Goal: Task Accomplishment & Management: Manage account settings

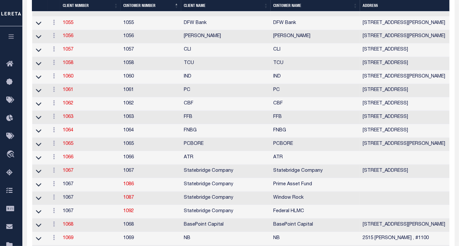
scroll to position [739, 0]
click at [9, 37] on icon "button" at bounding box center [12, 37] width 8 height 6
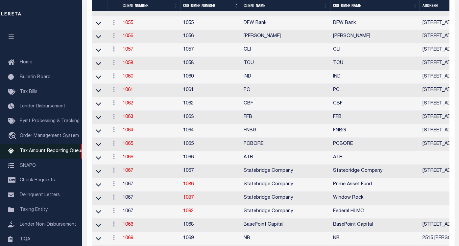
click at [40, 147] on link "Tax Amount Reporting Queue" at bounding box center [41, 151] width 82 height 15
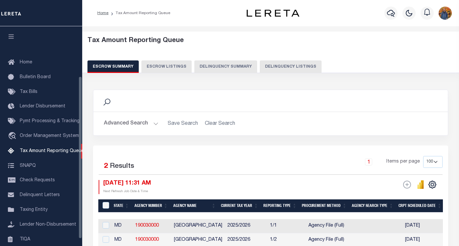
select select "100"
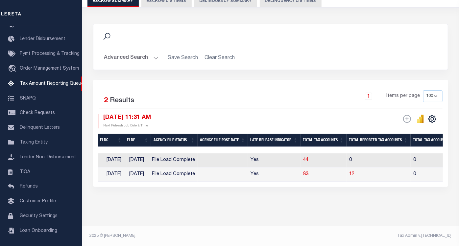
scroll to position [0, 354]
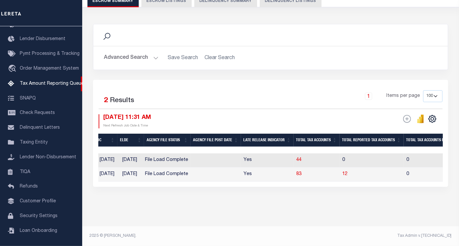
drag, startPoint x: 260, startPoint y: 182, endPoint x: 274, endPoint y: 180, distance: 13.5
click at [274, 180] on div "Selected 2 Results 1 Items per page 10 25 50 100 500 08/12/2025 11:31 AM ESCROW…" at bounding box center [270, 133] width 355 height 107
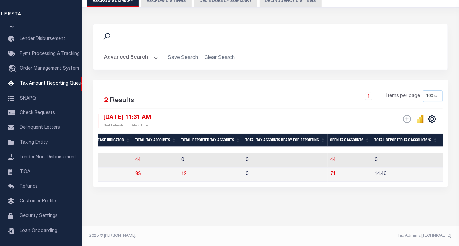
scroll to position [0, 515]
click at [335, 172] on span "71" at bounding box center [332, 174] width 5 height 5
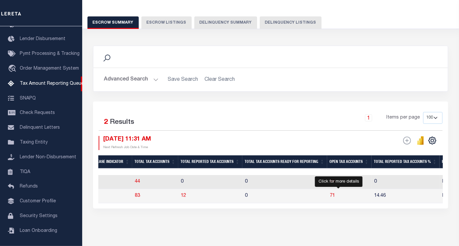
select select "100"
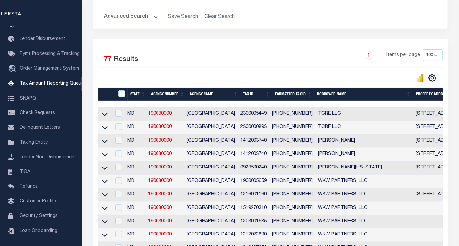
scroll to position [143, 0]
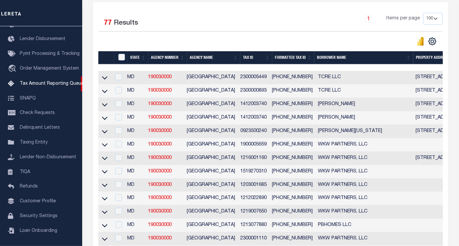
click at [108, 77] on td at bounding box center [104, 77] width 13 height 13
checkbox input "true"
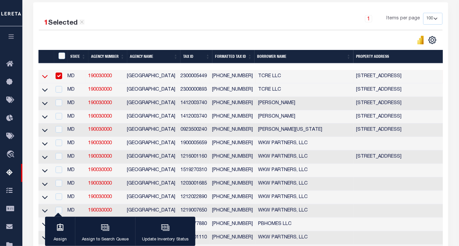
click at [45, 75] on icon at bounding box center [45, 76] width 6 height 7
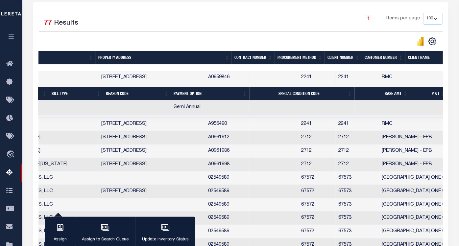
scroll to position [0, 254]
drag, startPoint x: 418, startPoint y: 78, endPoint x: 405, endPoint y: 77, distance: 13.2
click at [405, 77] on tr "MD 190030000 BALTIMORE COUNTY 2300005449 23-00-005449 TCRE LLC 32 TAMERS CT BAL…" at bounding box center [223, 77] width 876 height 13
copy tr "RMC"
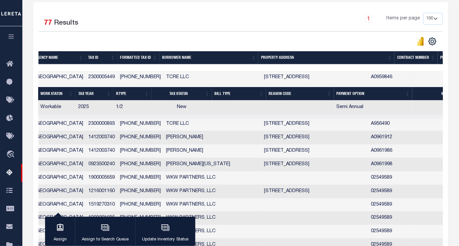
scroll to position [0, 92]
click at [9, 35] on icon "button" at bounding box center [12, 37] width 8 height 6
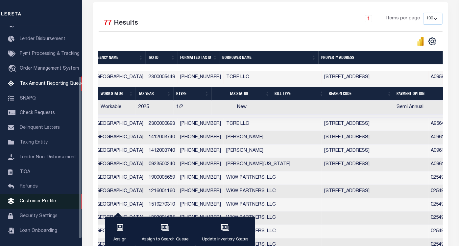
click at [49, 204] on link "Customer Profile" at bounding box center [41, 201] width 82 height 15
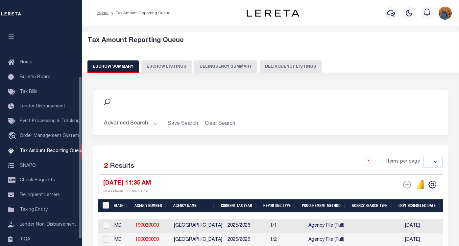
select select
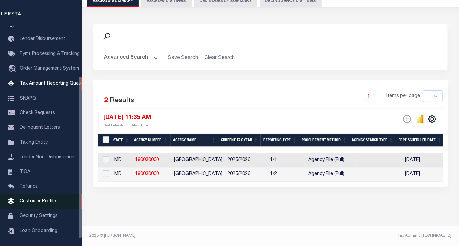
click at [50, 204] on span "Customer Profile" at bounding box center [38, 201] width 36 height 5
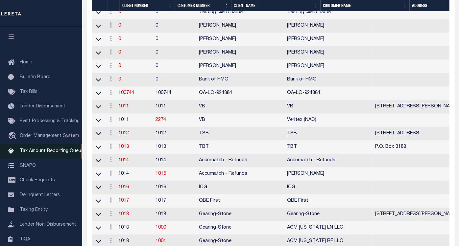
click at [53, 154] on span "Tax Amount Reporting Queue" at bounding box center [52, 151] width 64 height 5
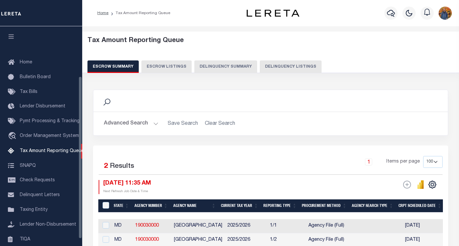
select select "100"
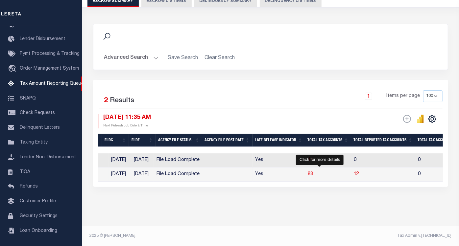
click at [313, 172] on span "83" at bounding box center [310, 174] width 5 height 5
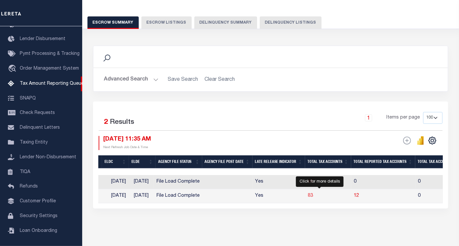
select select "100"
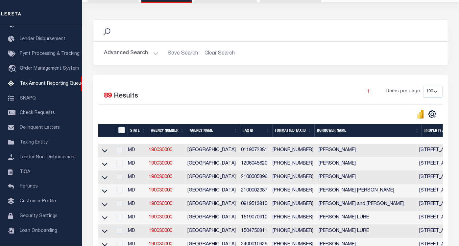
scroll to position [107, 0]
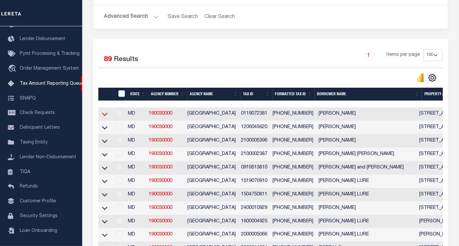
click at [104, 116] on icon at bounding box center [105, 114] width 6 height 3
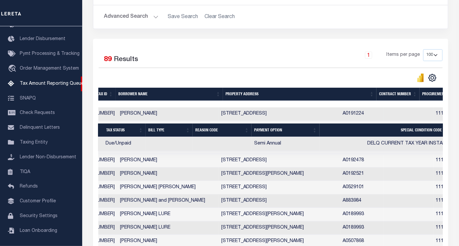
scroll to position [0, 248]
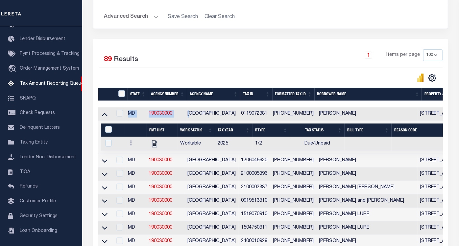
drag, startPoint x: 255, startPoint y: 102, endPoint x: 292, endPoint y: 121, distance: 41.9
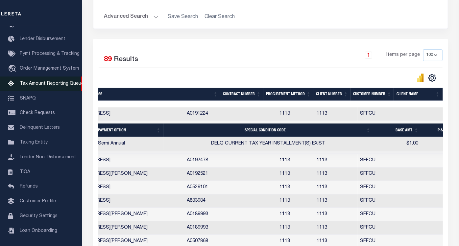
click at [60, 86] on span "Tax Amount Reporting Queue" at bounding box center [52, 84] width 64 height 5
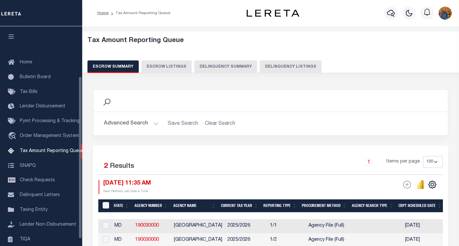
select select "100"
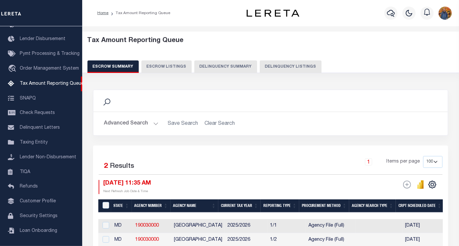
click at [129, 121] on button "Advanced Search" at bounding box center [131, 123] width 55 height 13
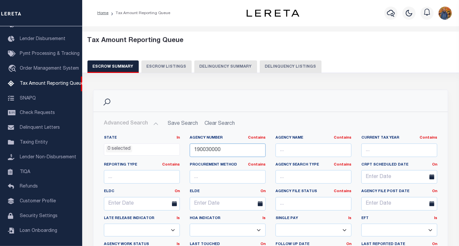
click at [229, 150] on input "190030000" at bounding box center [228, 150] width 76 height 13
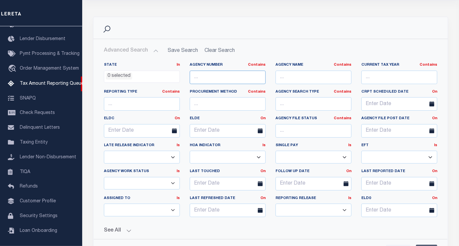
scroll to position [182, 0]
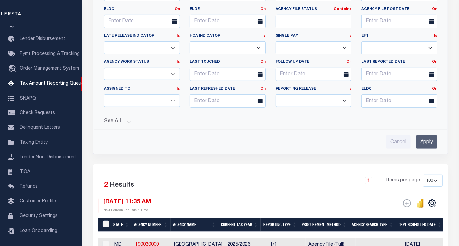
click at [112, 115] on div "See All Total Tax Accounts Equals Equals Is Not Equal To" at bounding box center [270, 119] width 333 height 12
click at [106, 121] on button "See All" at bounding box center [270, 121] width 333 height 6
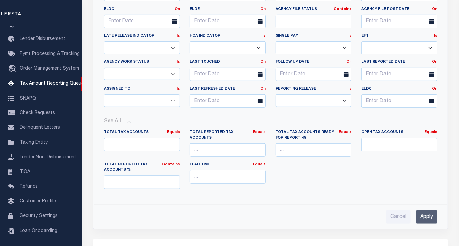
scroll to position [219, 0]
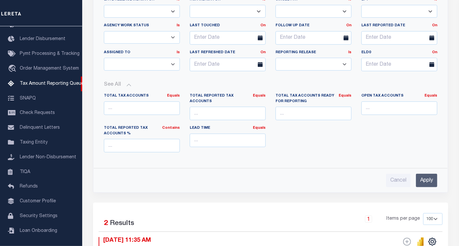
click at [427, 175] on input "Apply" at bounding box center [426, 180] width 21 height 13
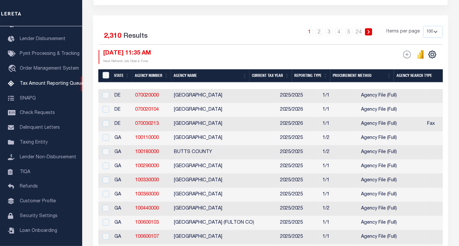
scroll to position [20, 0]
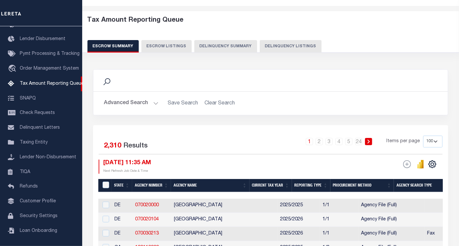
click at [124, 97] on button "Advanced Search" at bounding box center [131, 103] width 55 height 13
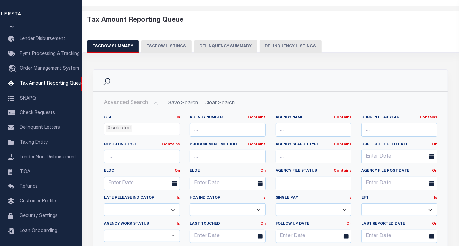
scroll to position [130, 0]
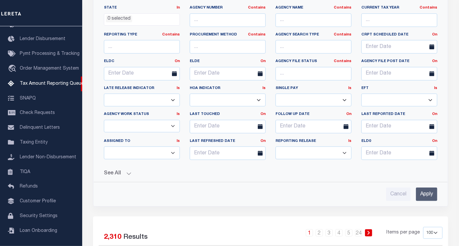
click at [112, 171] on button "See All" at bounding box center [270, 174] width 333 height 6
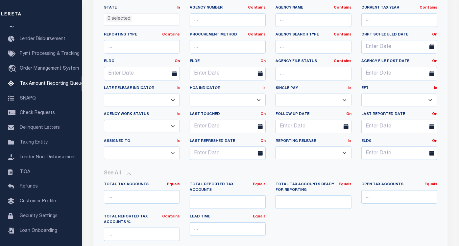
scroll to position [240, 0]
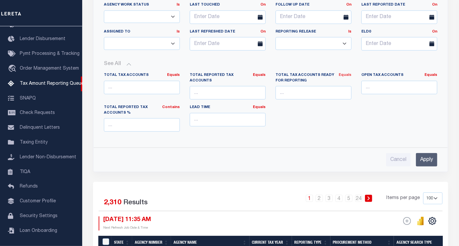
click at [346, 74] on link "Equals" at bounding box center [345, 75] width 13 height 4
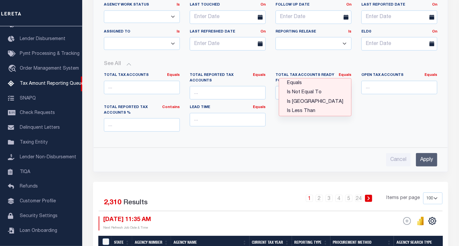
click at [317, 97] on link "Is [GEOGRAPHIC_DATA]" at bounding box center [315, 102] width 72 height 10
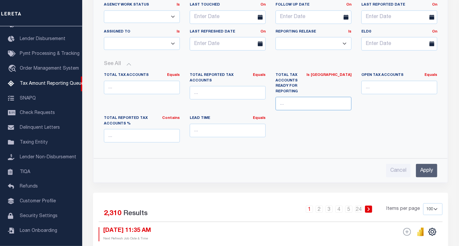
click at [291, 97] on input "number" at bounding box center [314, 103] width 76 height 13
type input "0"
click at [424, 164] on input "Apply" at bounding box center [426, 170] width 21 height 13
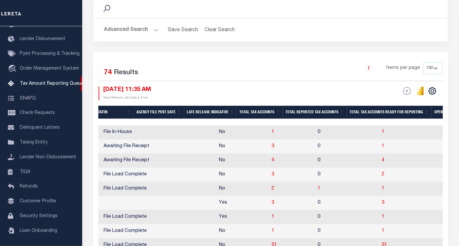
scroll to position [0, 592]
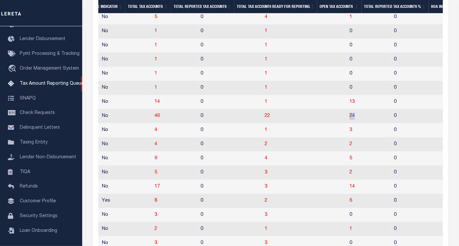
drag, startPoint x: 332, startPoint y: 123, endPoint x: 306, endPoint y: 123, distance: 26.0
click at [306, 123] on tr "NV 270020000 CLARK COUNTY 2025/2026 1/4 Agency File (Full) 07/19/2025 08/18/202…" at bounding box center [237, 116] width 1572 height 14
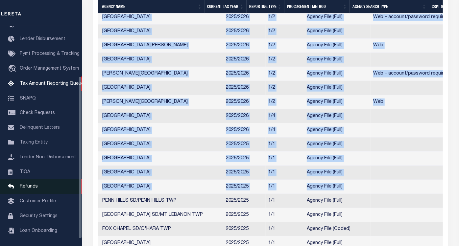
drag, startPoint x: 329, startPoint y: 192, endPoint x: 76, endPoint y: 198, distance: 253.2
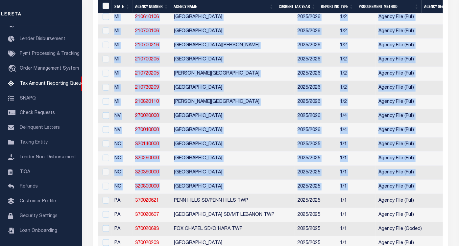
click at [165, 194] on td "320800000" at bounding box center [151, 187] width 39 height 14
checkbox input "true"
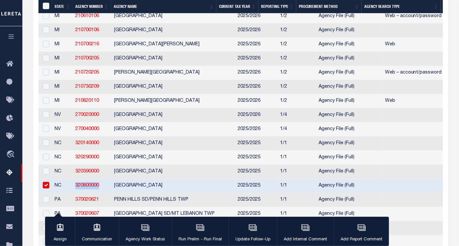
drag, startPoint x: 104, startPoint y: 193, endPoint x: 71, endPoint y: 194, distance: 32.9
copy tr "320800000"
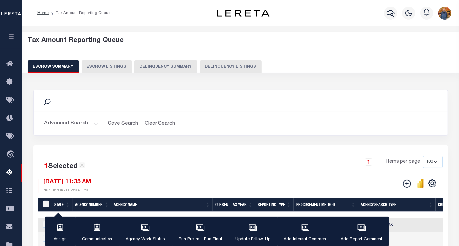
click at [76, 129] on button "Advanced Search" at bounding box center [71, 123] width 55 height 13
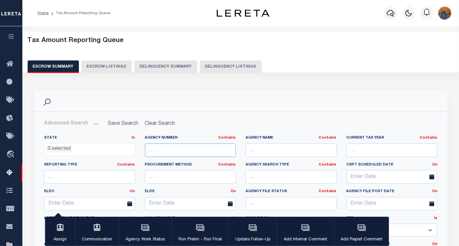
click at [177, 153] on input "text" at bounding box center [190, 150] width 91 height 13
paste input "320800000"
drag, startPoint x: 161, startPoint y: 151, endPoint x: 122, endPoint y: 155, distance: 39.9
click at [122, 155] on div "State In In AK AL AR AZ CA CO CT DC DE FL GA GU HI IA ID IL IN KS KY LA MA MD M…" at bounding box center [240, 215] width 403 height 160
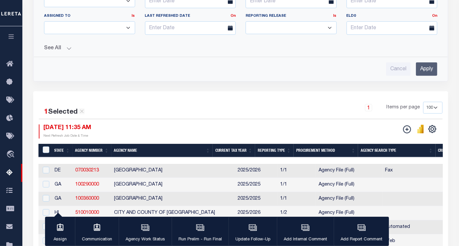
type input "320800000"
click at [431, 65] on input "Apply" at bounding box center [426, 68] width 21 height 13
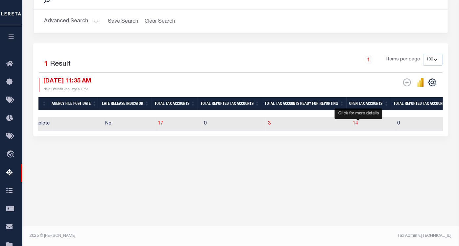
click at [356, 123] on span "14" at bounding box center [355, 123] width 5 height 5
select select "100"
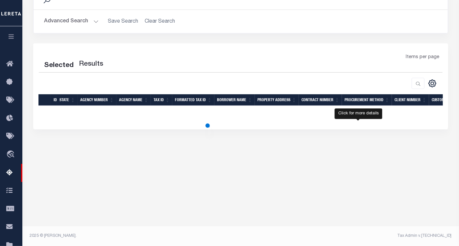
select select "100"
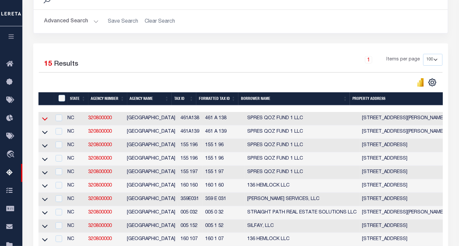
click at [45, 116] on icon at bounding box center [45, 118] width 6 height 7
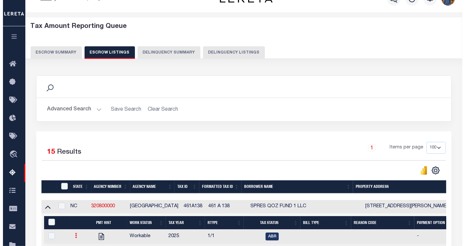
scroll to position [124, 0]
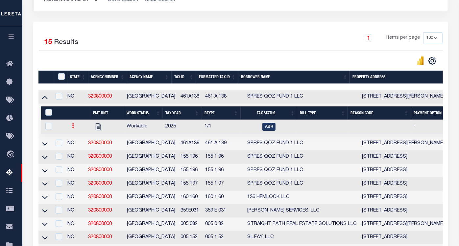
click at [73, 126] on icon at bounding box center [73, 125] width 2 height 5
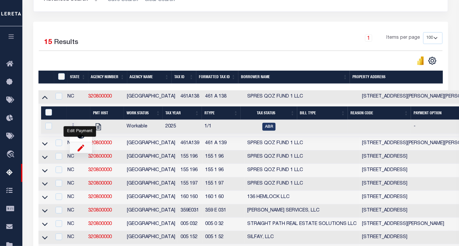
click at [82, 151] on img "" at bounding box center [81, 147] width 7 height 7
checkbox input "true"
select select
type input "08/12/2025"
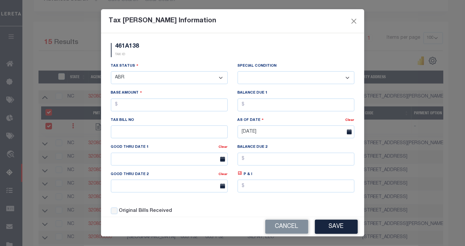
click at [155, 77] on select "- Select Status - Open Due/Unpaid Paid Incomplete No Tax Due Internal Refund Pr…" at bounding box center [169, 77] width 117 height 13
select select "DUE"
click at [111, 72] on select "- Select Status - Open Due/Unpaid Paid Incomplete No Tax Due Internal Refund Pr…" at bounding box center [169, 77] width 117 height 13
click at [294, 77] on select "-- Select Special Condition -- 3RD PARTY TAX LIEN AGENCY TAX LIEN (A.K.A Inside…" at bounding box center [295, 77] width 117 height 13
select select "17"
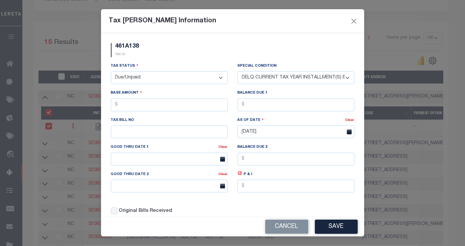
click at [237, 72] on select "-- Select Special Condition -- 3RD PARTY TAX LIEN AGENCY TAX LIEN (A.K.A Inside…" at bounding box center [295, 77] width 117 height 13
click at [175, 101] on input "text" at bounding box center [169, 105] width 117 height 13
type input "$1.00"
click at [250, 102] on input "text" at bounding box center [295, 105] width 117 height 13
type input "$1.00"
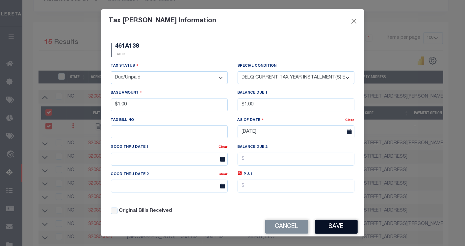
click at [328, 226] on button "Save" at bounding box center [336, 227] width 43 height 14
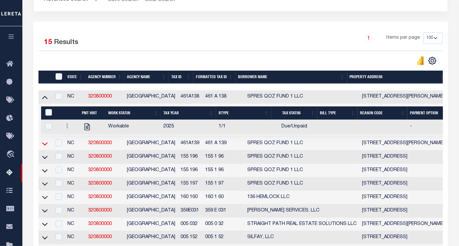
click at [46, 142] on icon at bounding box center [45, 143] width 6 height 7
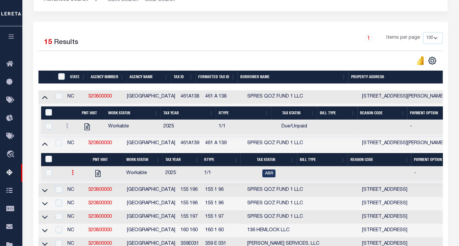
click at [69, 174] on link at bounding box center [72, 173] width 7 height 5
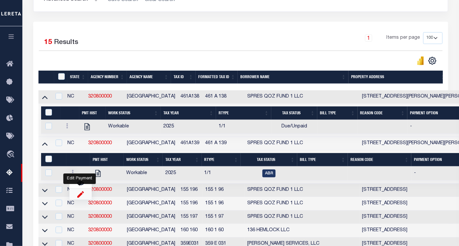
click at [81, 198] on img "" at bounding box center [80, 194] width 7 height 7
checkbox input "true"
select select
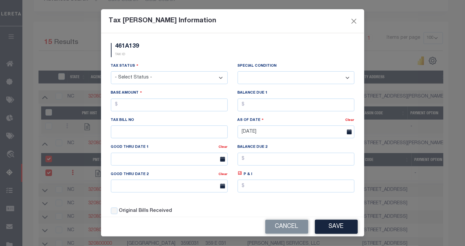
click at [167, 76] on select "- Select Status - Open Due/Unpaid Paid Incomplete No Tax Due Internal Refund Pr…" at bounding box center [169, 77] width 117 height 13
select select "DUE"
click at [111, 72] on select "- Select Status - Open Due/Unpaid Paid Incomplete No Tax Due Internal Refund Pr…" at bounding box center [169, 77] width 117 height 13
click at [276, 79] on select "-- Select Special Condition -- 3RD PARTY TAX LIEN AGENCY TAX LIEN (A.K.A Inside…" at bounding box center [295, 77] width 117 height 13
select select "17"
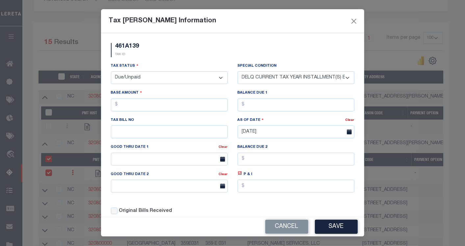
click at [237, 72] on select "-- Select Special Condition -- 3RD PARTY TAX LIEN AGENCY TAX LIEN (A.K.A Inside…" at bounding box center [295, 77] width 117 height 13
click at [124, 105] on input "text" at bounding box center [169, 105] width 117 height 13
type input "$2.00"
click at [244, 100] on input "text" at bounding box center [295, 105] width 117 height 13
type input "$2.00"
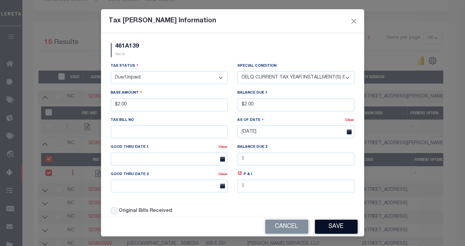
click at [332, 225] on button "Save" at bounding box center [336, 227] width 43 height 14
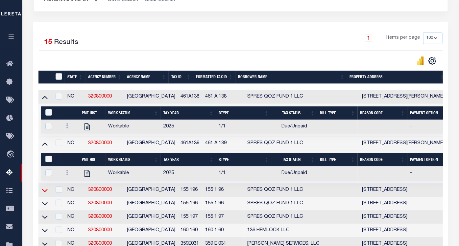
click at [47, 190] on icon at bounding box center [45, 190] width 6 height 7
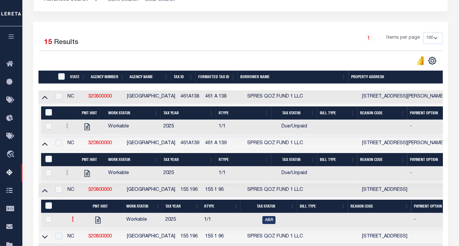
click at [69, 222] on link at bounding box center [72, 220] width 7 height 5
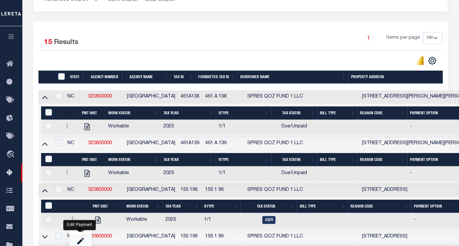
click at [79, 240] on link "" at bounding box center [80, 241] width 22 height 11
checkbox input "true"
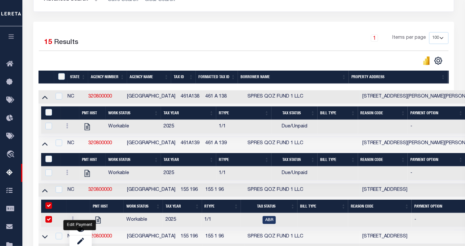
select select
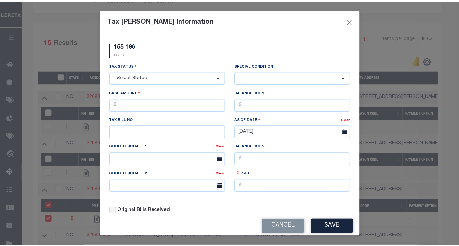
scroll to position [14, 0]
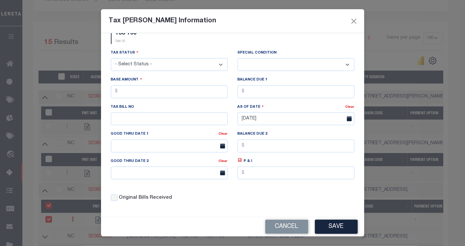
click at [179, 65] on select "- Select Status - Open Due/Unpaid Paid Incomplete No Tax Due Internal Refund Pr…" at bounding box center [169, 64] width 117 height 13
select select "DUE"
click at [111, 58] on select "- Select Status - Open Due/Unpaid Paid Incomplete No Tax Due Internal Refund Pr…" at bounding box center [169, 64] width 117 height 13
click at [264, 67] on select "-- Select Special Condition -- 3RD PARTY TAX LIEN AGENCY TAX LIEN (A.K.A Inside…" at bounding box center [295, 64] width 117 height 13
select select "15"
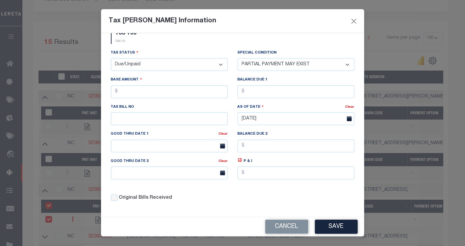
click at [237, 58] on select "-- Select Special Condition -- 3RD PARTY TAX LIEN AGENCY TAX LIEN (A.K.A Inside…" at bounding box center [295, 64] width 117 height 13
click at [153, 89] on input "text" at bounding box center [169, 91] width 117 height 13
type input "$3.00"
click at [282, 94] on input "text" at bounding box center [295, 91] width 117 height 13
type input "$3.00"
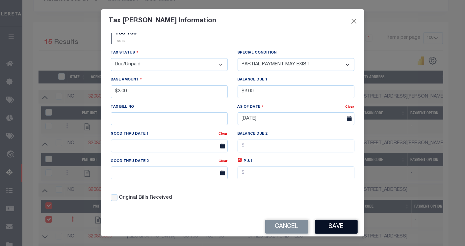
click at [330, 228] on button "Save" at bounding box center [336, 227] width 43 height 14
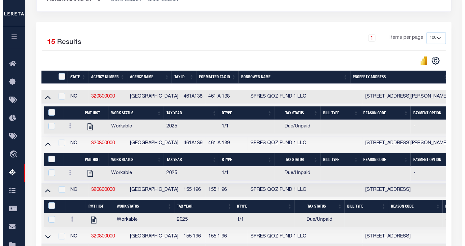
scroll to position [197, 0]
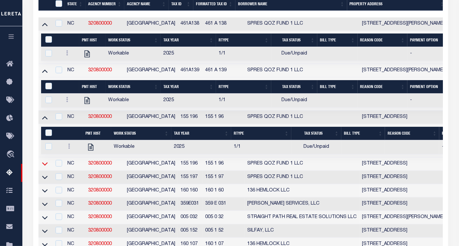
click at [45, 165] on icon at bounding box center [45, 163] width 6 height 7
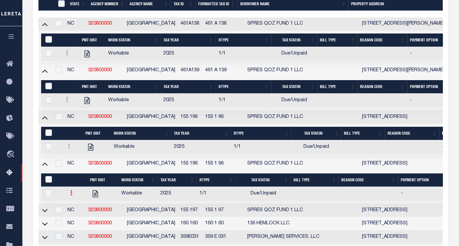
click at [70, 196] on icon at bounding box center [71, 192] width 2 height 5
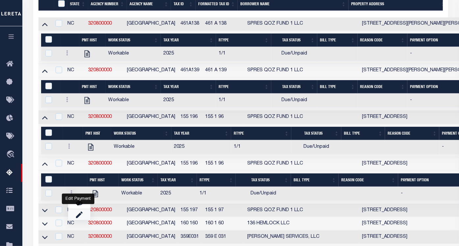
click at [81, 220] on link "" at bounding box center [79, 214] width 22 height 11
checkbox input "true"
select select "DUE"
select select "15"
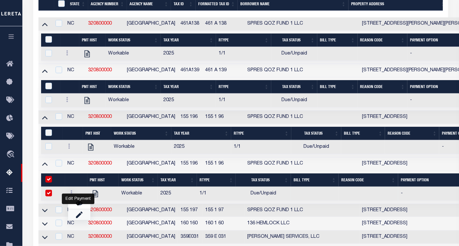
type input "$3.00"
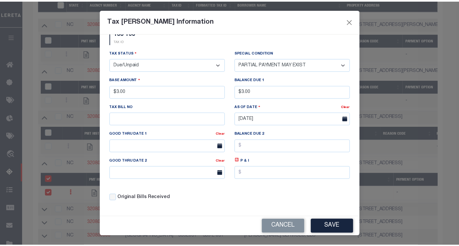
scroll to position [0, 0]
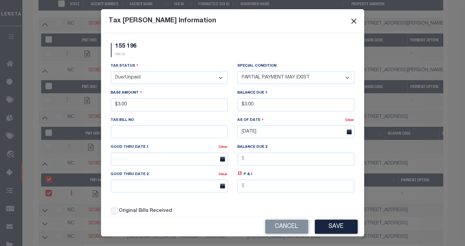
click at [350, 21] on button "Close" at bounding box center [353, 21] width 9 height 9
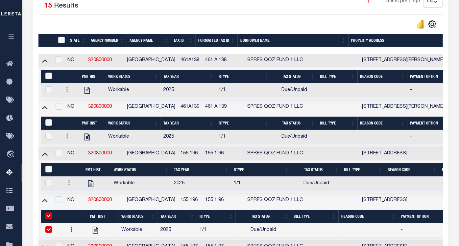
scroll to position [124, 0]
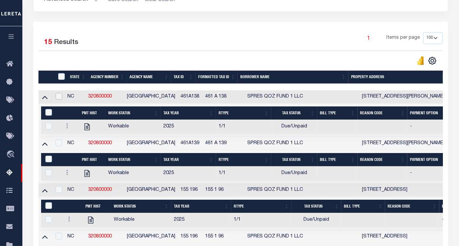
click at [59, 95] on input "checkbox" at bounding box center [59, 96] width 7 height 7
checkbox input "true"
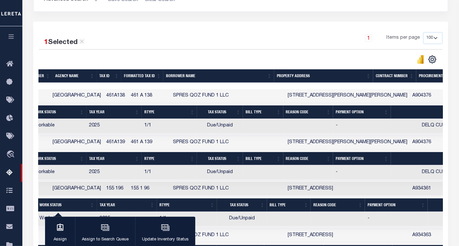
scroll to position [0, 75]
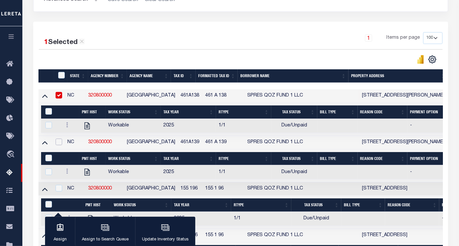
click at [61, 143] on input "checkbox" at bounding box center [59, 142] width 7 height 7
checkbox input "true"
click at [61, 190] on input "checkbox" at bounding box center [59, 188] width 7 height 7
checkbox input "true"
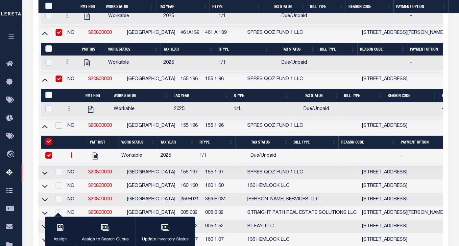
click at [62, 126] on input "checkbox" at bounding box center [59, 125] width 7 height 7
checkbox input "true"
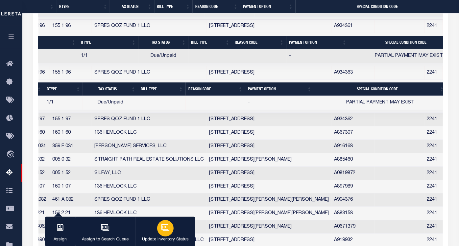
click at [162, 234] on div "button" at bounding box center [165, 228] width 16 height 16
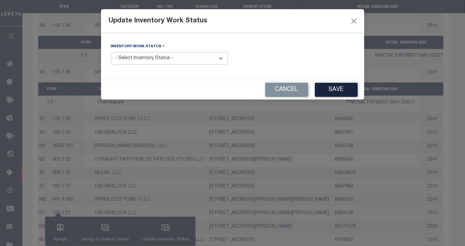
click at [160, 61] on select "- Select Inventory Status - Manual - Exception Pended - Awaiting Search Late Ad…" at bounding box center [169, 58] width 117 height 13
select select "4"
click at [111, 52] on select "- Select Inventory Status - Manual - Exception Pended - Awaiting Search Late Ad…" at bounding box center [169, 58] width 117 height 13
click at [341, 92] on button "Save" at bounding box center [336, 90] width 43 height 14
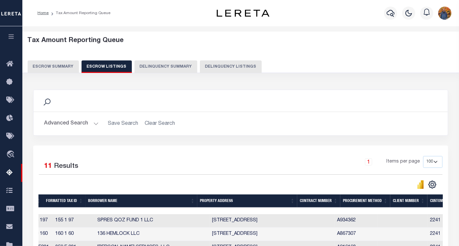
click at [60, 65] on button "Escrow Summary" at bounding box center [53, 66] width 51 height 12
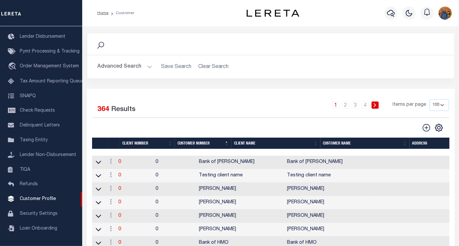
click at [442, 106] on select "100 200 400" at bounding box center [439, 105] width 19 height 12
select select "400"
click at [430, 99] on select "100 200 400" at bounding box center [439, 105] width 19 height 12
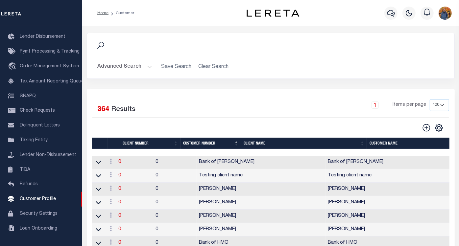
click at [276, 101] on div "1 Items per page 100 200 400" at bounding box center [316, 107] width 265 height 17
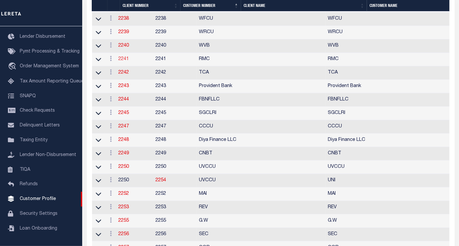
click at [129, 61] on link "2241" at bounding box center [124, 59] width 11 height 5
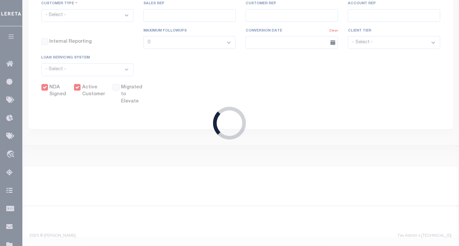
scroll to position [117, 0]
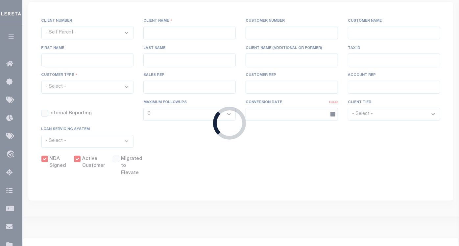
select select
type input "RMC"
type input "2241"
type input "RMC"
type input "[PERSON_NAME]"
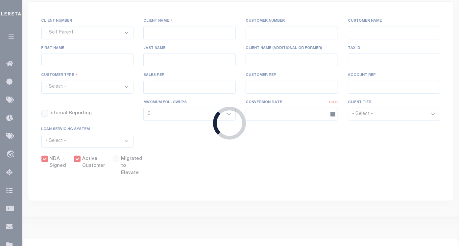
type input "[PERSON_NAME]"
select select "Mixed Portfolio"
type input "[PERSON_NAME]"
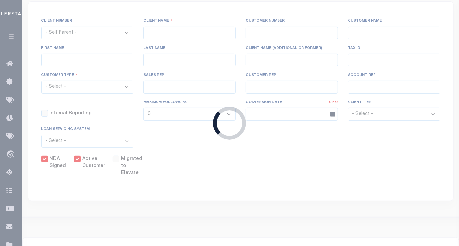
checkbox input "true"
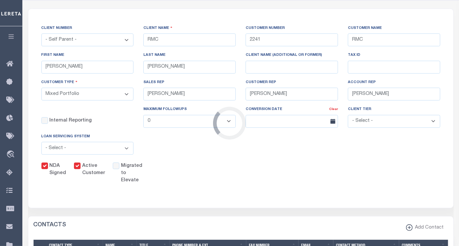
scroll to position [0, 0]
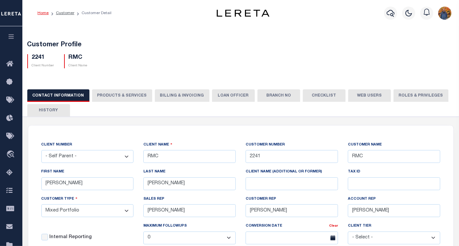
click at [360, 98] on button "Web Users" at bounding box center [369, 95] width 43 height 12
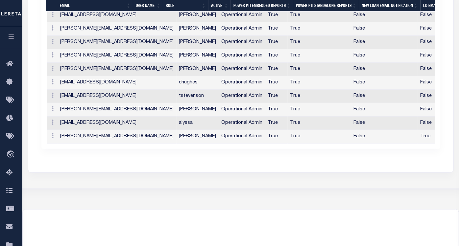
scroll to position [109, 0]
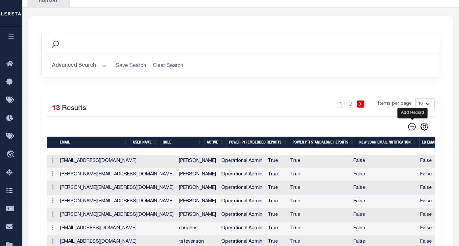
click at [413, 125] on icon at bounding box center [412, 127] width 9 height 9
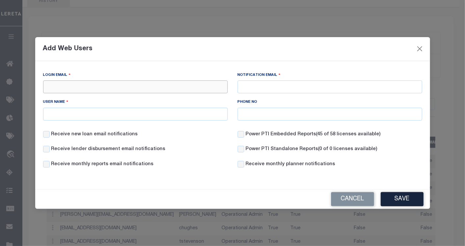
click at [72, 88] on input "Login Email" at bounding box center [135, 87] width 184 height 13
type input "dmorales-c@lereta.com"
click at [99, 112] on input "User Name" at bounding box center [135, 114] width 184 height 13
type input "[PERSON_NAME]"
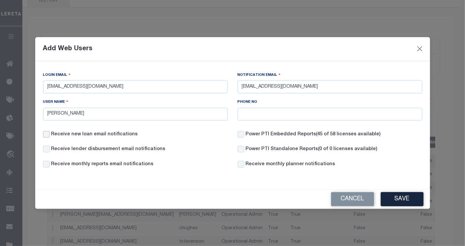
click at [49, 134] on input "Receive new loan email notifications" at bounding box center [46, 134] width 7 height 7
checkbox input "true"
click at [51, 151] on label "Receive lender disbursement email notifications" at bounding box center [108, 149] width 114 height 7
click at [50, 151] on input "Receive lender disbursement email notifications" at bounding box center [46, 149] width 7 height 7
checkbox input "true"
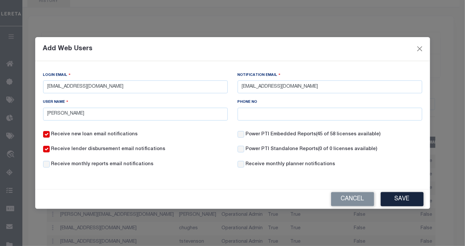
click at [50, 161] on div "Receive lender disbursement email notifications" at bounding box center [135, 153] width 194 height 15
click at [47, 167] on input "Receive monthly reports email notifications" at bounding box center [46, 164] width 7 height 7
checkbox input "true"
click at [243, 163] on input "Receive monthly planner notifications" at bounding box center [240, 164] width 7 height 7
checkbox input "true"
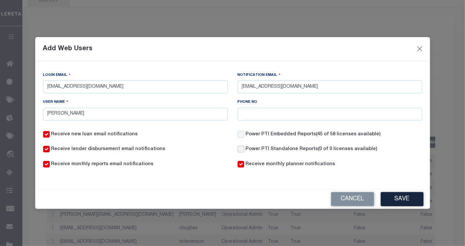
click at [238, 150] on input "Power PTI Standalone Reports (0 of 0 licenses available)" at bounding box center [240, 149] width 7 height 7
checkbox input "true"
click at [245, 134] on div "Power PTI Embedded Reports (45 of 58 licenses available)" at bounding box center [308, 134] width 143 height 7
click at [241, 134] on input "Power PTI Embedded Reports (45 of 58 licenses available)" at bounding box center [240, 134] width 7 height 7
checkbox input "true"
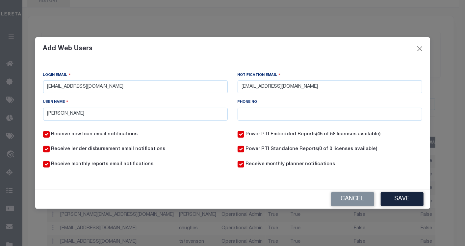
click at [405, 208] on div "Cancel Save" at bounding box center [232, 199] width 395 height 19
click at [403, 201] on button "Save" at bounding box center [401, 199] width 43 height 14
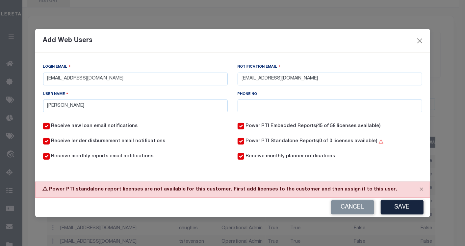
click at [245, 141] on div "Power PTI Standalone Reports (0 of 0 licenses available)" at bounding box center [310, 141] width 146 height 7
click at [240, 138] on div "Receive new loan email notifications Power PTI Embedded Reports (45 of 58 licen…" at bounding box center [232, 145] width 389 height 45
click at [236, 144] on div "Power PTI Standalone Reports (0 of 0 licenses available)" at bounding box center [329, 145] width 194 height 15
click at [239, 141] on input "Power PTI Standalone Reports (0 of 0 licenses available)" at bounding box center [240, 141] width 7 height 7
checkbox input "false"
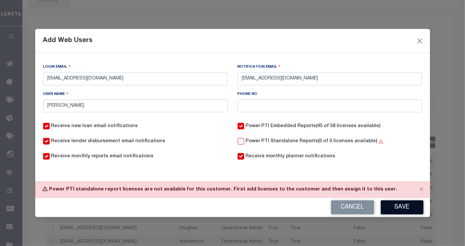
click at [393, 207] on button "Save" at bounding box center [401, 208] width 43 height 14
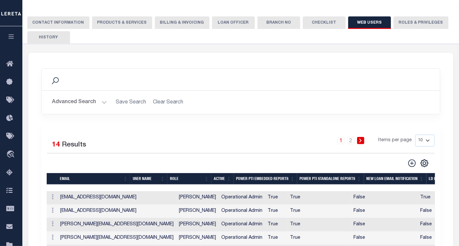
scroll to position [0, 0]
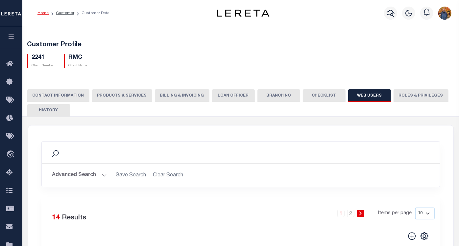
click at [44, 14] on link "Home" at bounding box center [42, 13] width 11 height 4
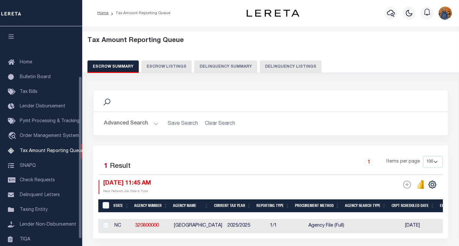
select select "100"
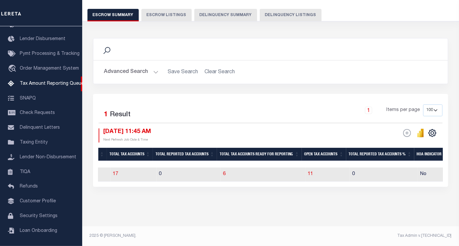
scroll to position [0, 533]
click at [225, 172] on span "6" at bounding box center [223, 174] width 3 height 5
select select "100"
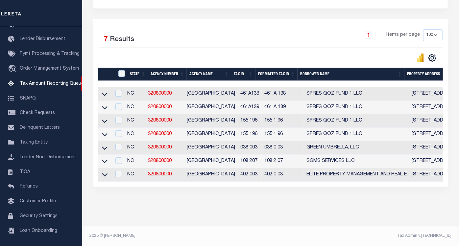
scroll to position [0, 0]
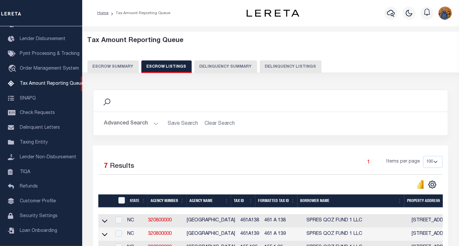
click at [119, 65] on button "Escrow Summary" at bounding box center [112, 66] width 51 height 12
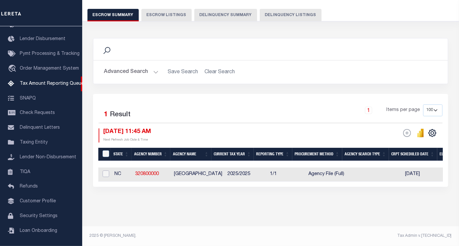
click at [103, 171] on input "checkbox" at bounding box center [106, 174] width 7 height 7
checkbox input "true"
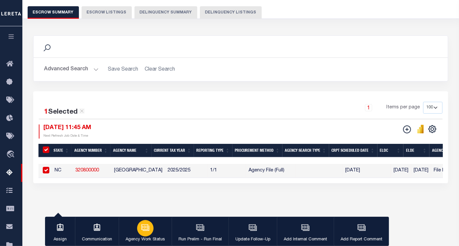
click at [149, 224] on div "button" at bounding box center [145, 228] width 16 height 16
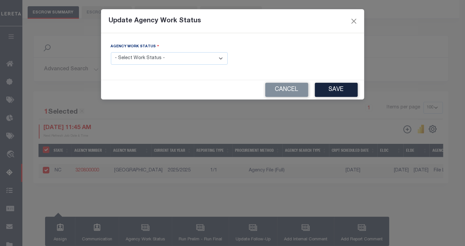
click at [148, 60] on select "- Select Work Status - New In Progress Pending Agency Follow-up Pending QC Read…" at bounding box center [169, 58] width 117 height 13
select select "6"
click at [111, 52] on select "- Select Work Status - New In Progress Pending Agency Follow-up Pending QC Read…" at bounding box center [169, 58] width 117 height 13
click at [327, 92] on button "Save" at bounding box center [336, 90] width 43 height 14
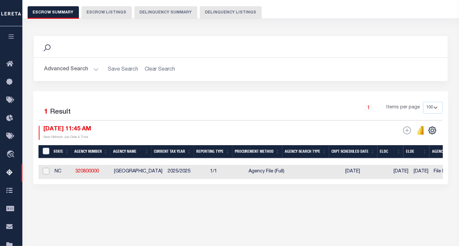
click at [45, 169] on input "checkbox" at bounding box center [46, 171] width 7 height 7
checkbox input "true"
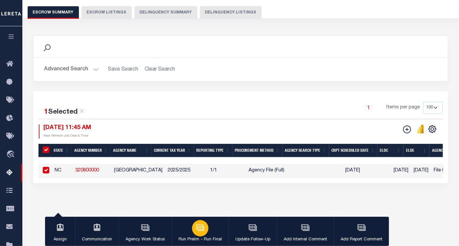
click at [204, 230] on div "button" at bounding box center [200, 228] width 16 height 16
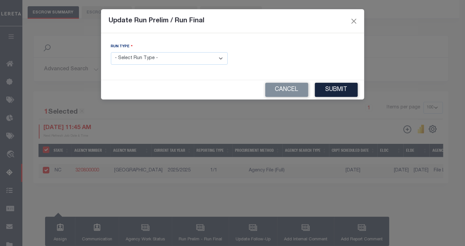
click at [175, 59] on select "- Select Run Type - Prelim Run Final Run" at bounding box center [169, 58] width 117 height 13
select select "F"
click at [111, 52] on select "- Select Run Type - Prelim Run Final Run" at bounding box center [169, 58] width 117 height 13
click at [283, 53] on div "FUNDING DEADLINE DATE:" at bounding box center [295, 54] width 117 height 22
click at [283, 61] on input "text" at bounding box center [295, 58] width 117 height 13
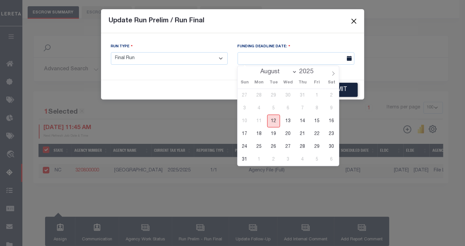
click at [276, 122] on span "12" at bounding box center [273, 121] width 13 height 13
type input "08/12/2025"
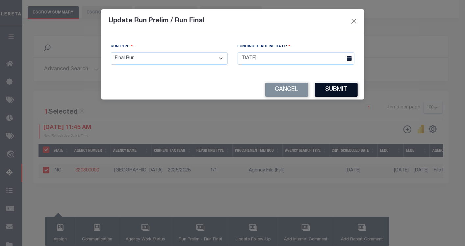
click at [347, 90] on button "Submit" at bounding box center [336, 90] width 43 height 14
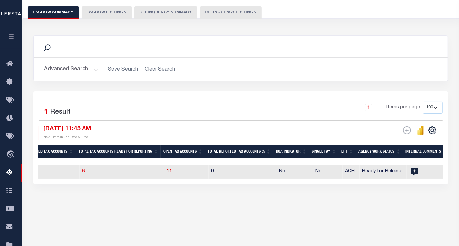
scroll to position [0, 614]
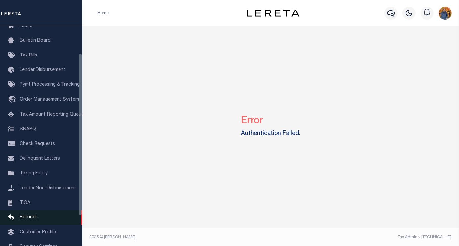
scroll to position [77, 0]
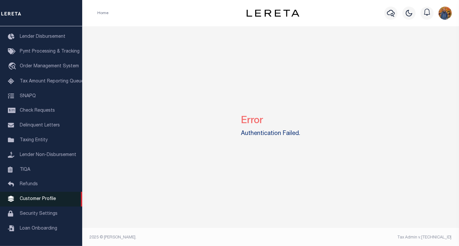
click at [36, 199] on span "Customer Profile" at bounding box center [38, 199] width 36 height 5
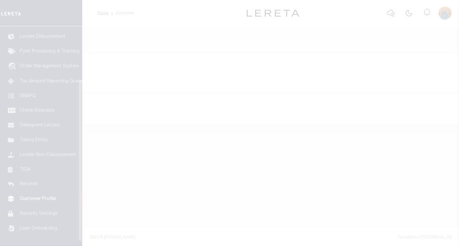
scroll to position [77, 0]
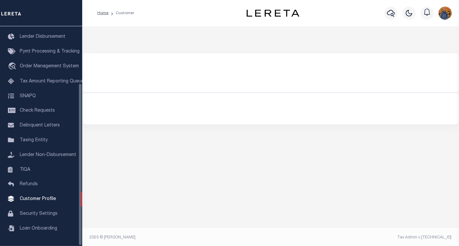
select select "400"
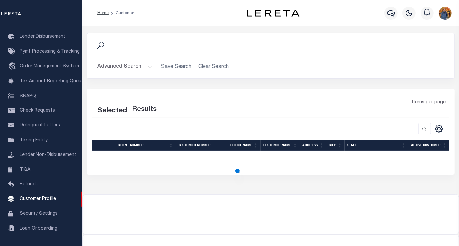
select select "400"
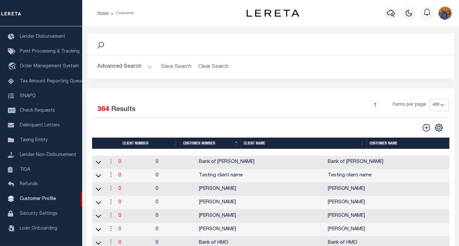
click at [238, 119] on div "Selected 364 Results 1 Items per page 100 200 400" at bounding box center [270, 115] width 367 height 33
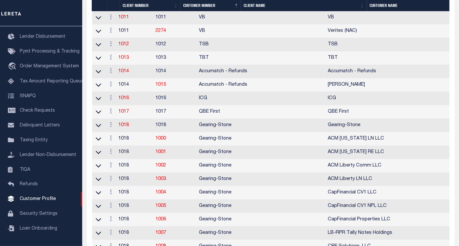
scroll to position [548, 0]
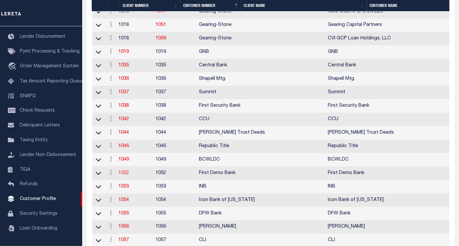
click at [129, 176] on link "1052" at bounding box center [124, 173] width 11 height 5
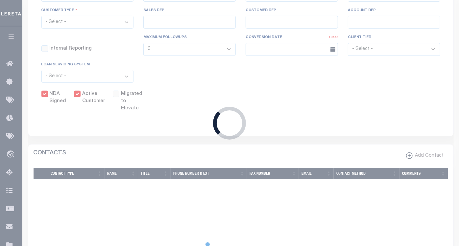
select select
type input "First Demo Bank"
type input "1052"
type input "First Demo Bank"
type input "[PERSON_NAME]"
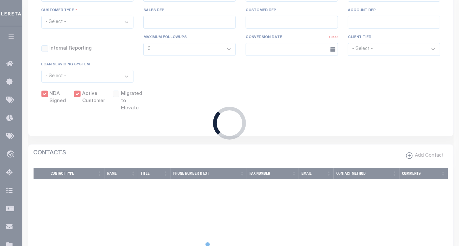
type input "-"
select select "Mixed Portfolio"
type input "[PERSON_NAME]"
type input "[DATE]"
select select "Tier 1"
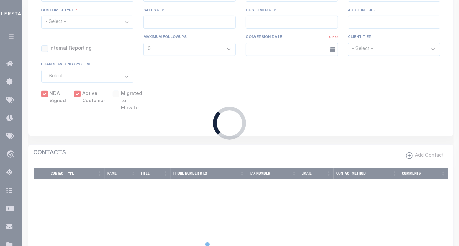
checkbox input "true"
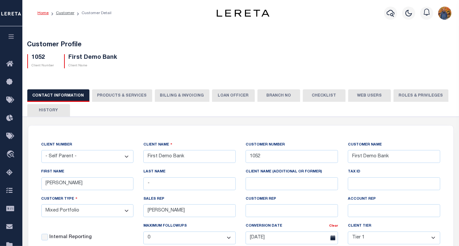
click at [367, 96] on button "Web Users" at bounding box center [369, 95] width 43 height 12
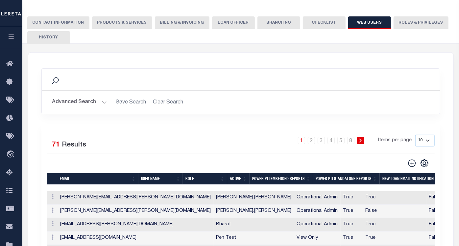
scroll to position [109, 0]
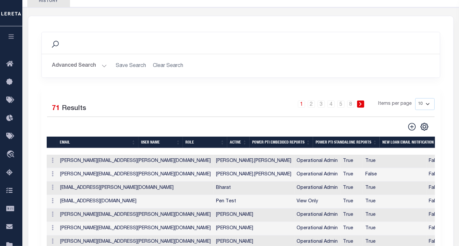
click at [422, 105] on select "10 25 50 100" at bounding box center [424, 104] width 19 height 12
select select "100"
click at [415, 98] on select "10 25 50 100" at bounding box center [424, 104] width 19 height 12
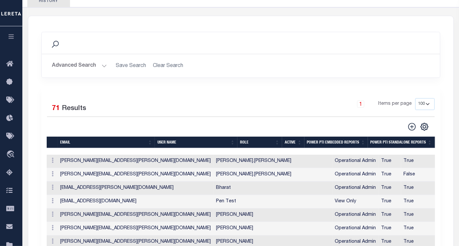
click at [236, 113] on div "1 Items per page 10 25 50 100" at bounding box center [290, 106] width 288 height 17
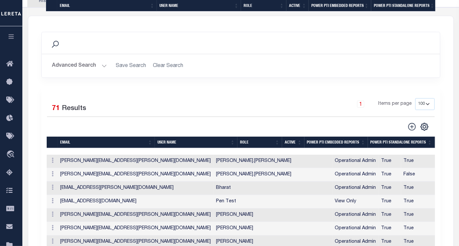
scroll to position [496, 0]
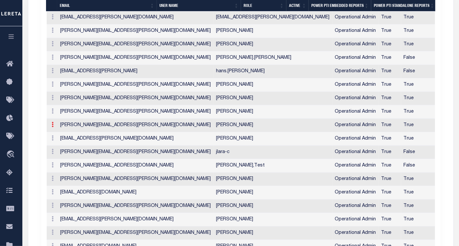
click at [53, 122] on icon at bounding box center [53, 124] width 2 height 5
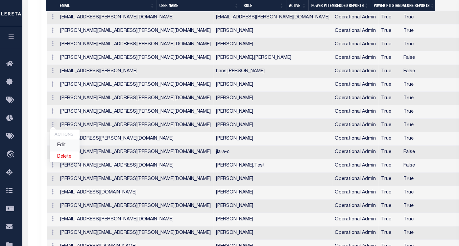
click at [63, 145] on link "Edit" at bounding box center [65, 145] width 30 height 11
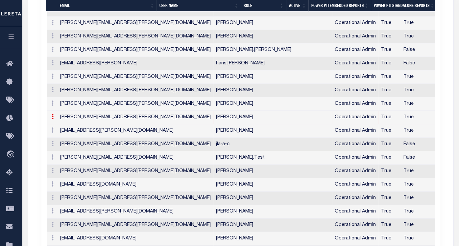
type input "Danny.Morales@accumatch.com"
type input "[PERSON_NAME]"
checkbox input "true"
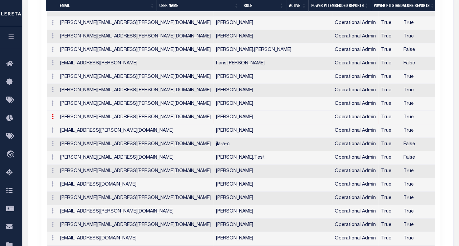
checkbox input "true"
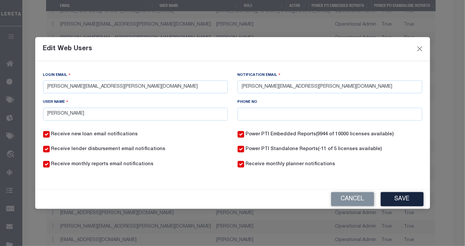
click at [424, 45] on div "Edit Web Users" at bounding box center [232, 49] width 395 height 24
click at [420, 46] on button "Close" at bounding box center [419, 49] width 9 height 9
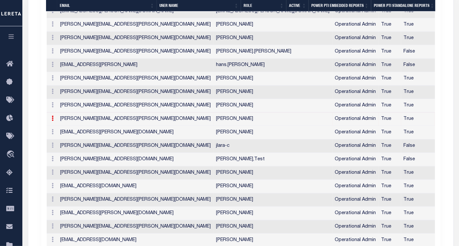
click at [52, 116] on icon at bounding box center [53, 118] width 2 height 5
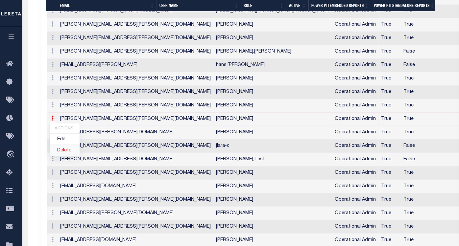
click at [60, 147] on link "Delete" at bounding box center [65, 150] width 30 height 11
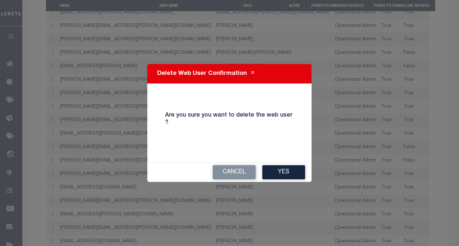
scroll to position [496, 0]
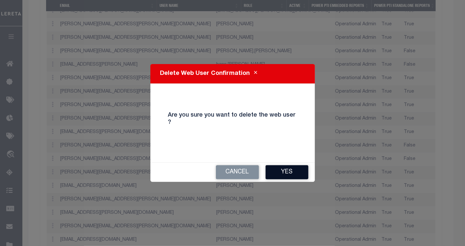
click at [283, 169] on button "Yes" at bounding box center [286, 172] width 43 height 14
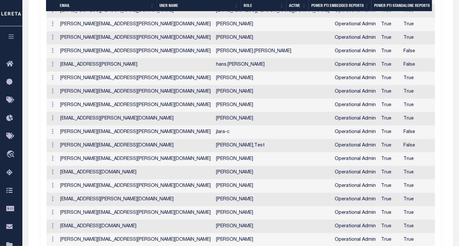
scroll to position [349, 0]
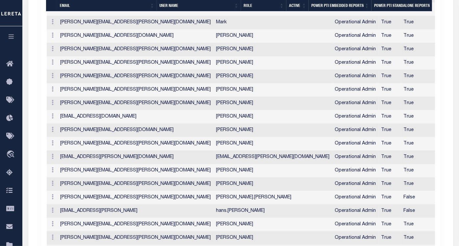
click at [11, 33] on button "button" at bounding box center [11, 37] width 22 height 22
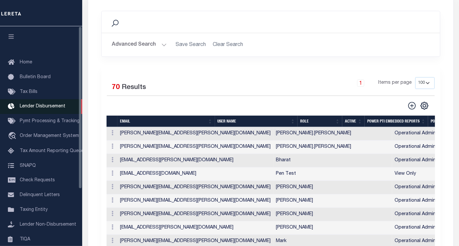
scroll to position [94, 0]
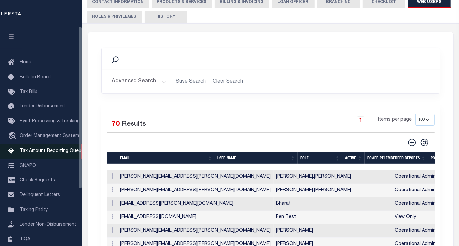
click at [38, 154] on span "Tax Amount Reporting Queue" at bounding box center [52, 151] width 64 height 5
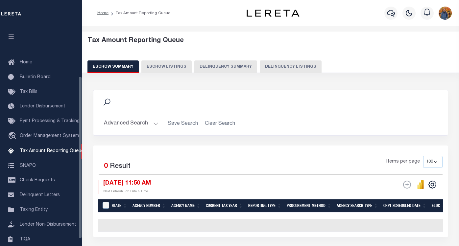
select select
select select "100"
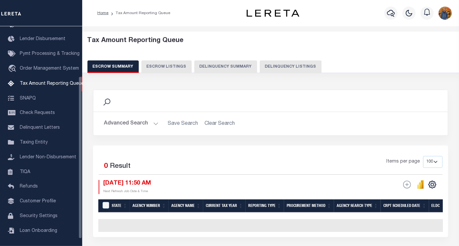
scroll to position [54, 0]
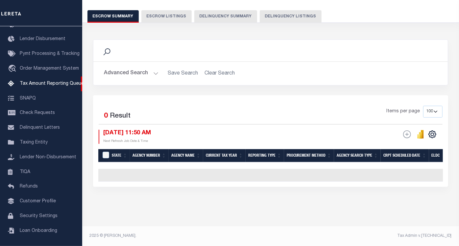
click at [121, 69] on button "Advanced Search" at bounding box center [131, 73] width 55 height 13
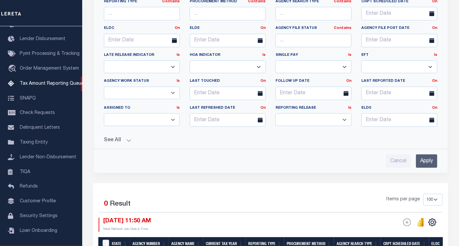
scroll to position [200, 0]
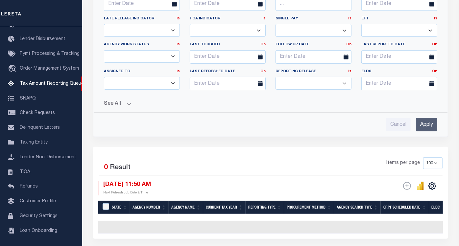
click at [112, 103] on button "See All" at bounding box center [270, 104] width 333 height 6
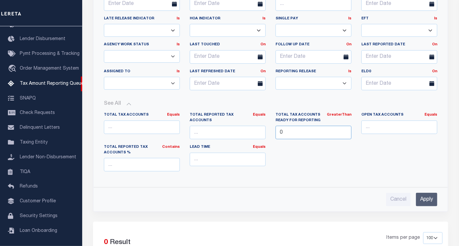
drag, startPoint x: 277, startPoint y: 127, endPoint x: 270, endPoint y: 122, distance: 8.7
click at [270, 122] on div "Total Tax Accounts Equals Equals Is Not Equal To Is Greater Than Is Less Than T…" at bounding box center [270, 144] width 343 height 64
click at [345, 114] on link "GreaterThan" at bounding box center [339, 115] width 25 height 4
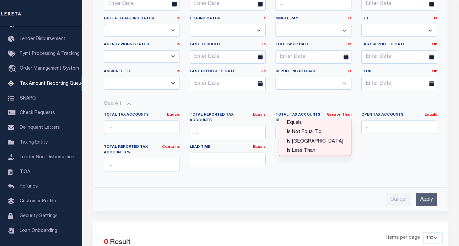
drag, startPoint x: 324, startPoint y: 118, endPoint x: 335, endPoint y: 127, distance: 14.3
click at [324, 118] on link "Equals" at bounding box center [315, 123] width 72 height 10
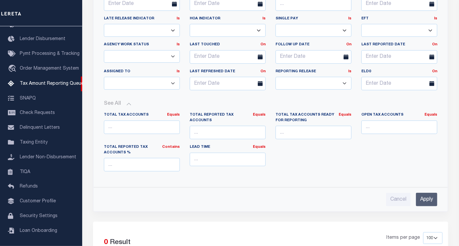
click at [432, 195] on input "Apply" at bounding box center [426, 199] width 21 height 13
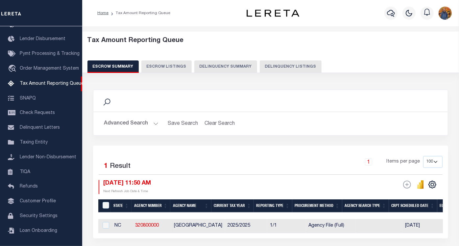
scroll to position [56, 0]
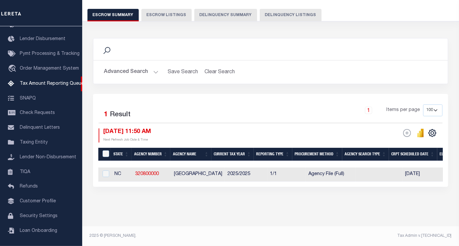
drag, startPoint x: 150, startPoint y: 183, endPoint x: 196, endPoint y: 182, distance: 45.7
click at [208, 180] on div "Selected 1 Result 1 Items per page 10 25 50 100 500 [DATE] 11:50 AM ESCROW Web …" at bounding box center [270, 140] width 355 height 93
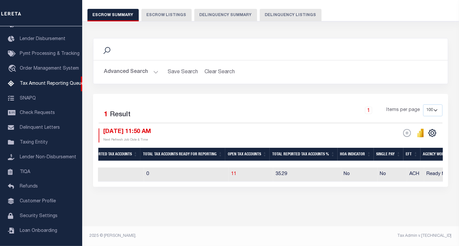
scroll to position [0, 0]
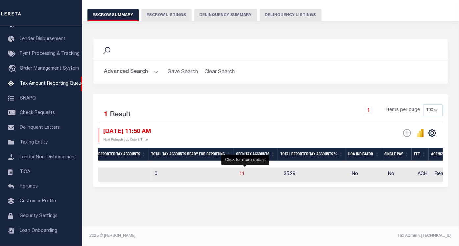
click at [245, 172] on span "11" at bounding box center [242, 174] width 5 height 5
select select "100"
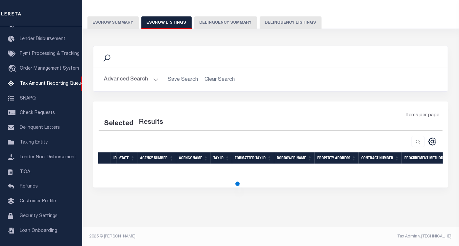
select select "100"
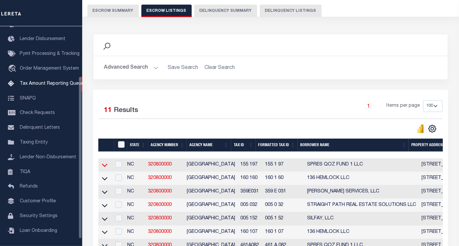
click at [104, 165] on icon at bounding box center [105, 165] width 6 height 7
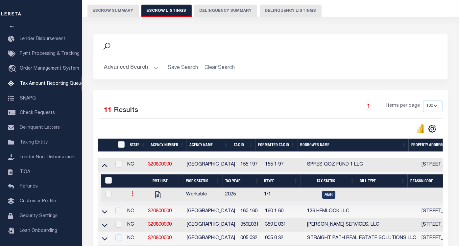
click at [132, 195] on icon at bounding box center [133, 193] width 2 height 5
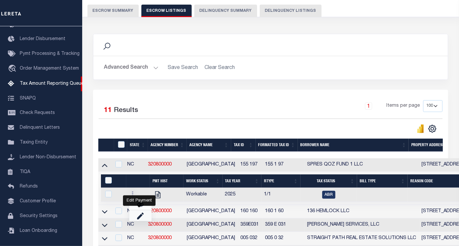
click at [141, 217] on img "" at bounding box center [140, 215] width 7 height 7
checkbox input "true"
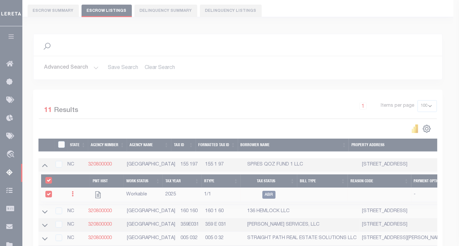
select select "ABR"
select select
type input "[DATE]"
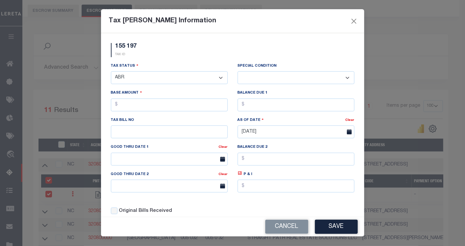
click at [134, 78] on select "- Select Status - Open Due/Unpaid Paid Incomplete No Tax Due Internal Refund Pr…" at bounding box center [169, 77] width 117 height 13
select select "DUE"
click at [111, 72] on select "- Select Status - Open Due/Unpaid Paid Incomplete No Tax Due Internal Refund Pr…" at bounding box center [169, 77] width 117 height 13
click at [261, 75] on select "-- Select Special Condition -- 3RD PARTY TAX LIEN AGENCY TAX LIEN (A.K.A Inside…" at bounding box center [295, 77] width 117 height 13
select select "17"
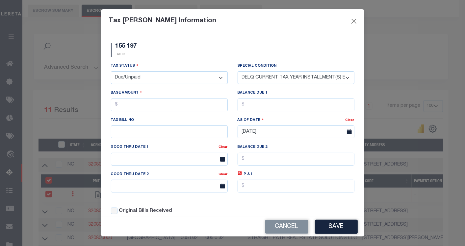
click at [237, 72] on select "-- Select Special Condition -- 3RD PARTY TAX LIEN AGENCY TAX LIEN (A.K.A Inside…" at bounding box center [295, 77] width 117 height 13
click at [149, 102] on input "text" at bounding box center [169, 105] width 117 height 13
type input "$7.00"
drag, startPoint x: 250, startPoint y: 104, endPoint x: 252, endPoint y: 107, distance: 3.6
click at [250, 105] on input "text" at bounding box center [295, 105] width 117 height 13
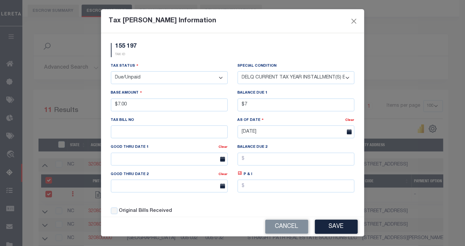
type input "$7.00"
click at [337, 221] on button "Save" at bounding box center [336, 227] width 43 height 14
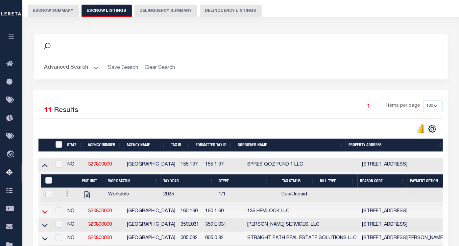
click at [43, 214] on icon at bounding box center [45, 211] width 6 height 7
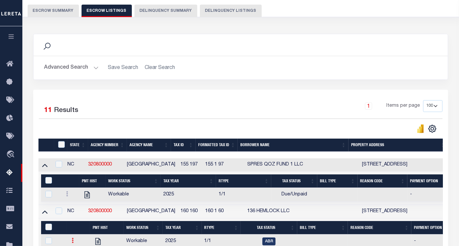
click at [73, 242] on link at bounding box center [72, 241] width 7 height 5
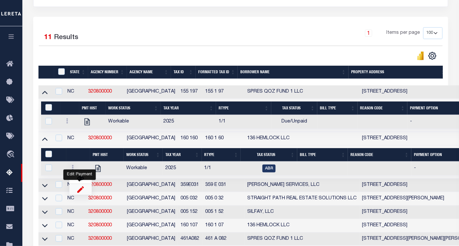
drag, startPoint x: 77, startPoint y: 192, endPoint x: 123, endPoint y: 178, distance: 48.7
click at [77, 192] on img "" at bounding box center [80, 189] width 7 height 7
checkbox input "true"
select select
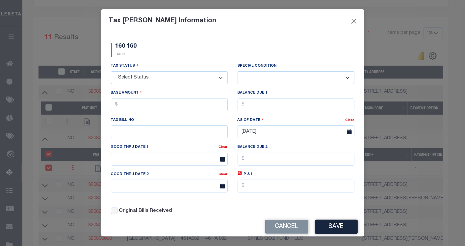
click at [161, 72] on select "- Select Status - Open Due/Unpaid Paid Incomplete No Tax Due Internal Refund Pr…" at bounding box center [169, 77] width 117 height 13
select select "DUE"
click at [111, 72] on select "- Select Status - Open Due/Unpaid Paid Incomplete No Tax Due Internal Refund Pr…" at bounding box center [169, 77] width 117 height 13
click at [277, 78] on select "-- Select Special Condition -- 3RD PARTY TAX LIEN AGENCY TAX LIEN (A.K.A Inside…" at bounding box center [295, 77] width 117 height 13
select select "17"
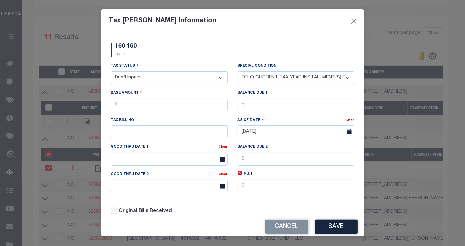
click at [237, 72] on select "-- Select Special Condition -- 3RD PARTY TAX LIEN AGENCY TAX LIEN (A.K.A Inside…" at bounding box center [295, 77] width 117 height 13
click at [194, 103] on input "text" at bounding box center [169, 105] width 117 height 13
type input "$1.00"
click at [265, 107] on input "text" at bounding box center [295, 105] width 117 height 13
type input "$"
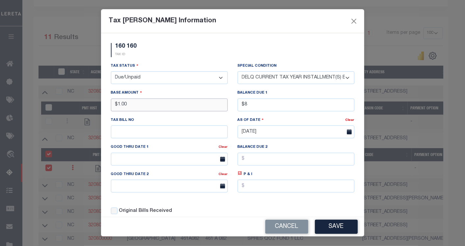
type input "$8.00"
drag, startPoint x: 154, startPoint y: 102, endPoint x: 82, endPoint y: 101, distance: 71.7
click at [82, 101] on div "Tax Bill Amount Information 160 160 TAX ID Installment: TaxID: 160 160 Tax Stat…" at bounding box center [232, 123] width 465 height 246
type input "$8.00"
click at [323, 221] on button "Save" at bounding box center [336, 227] width 43 height 14
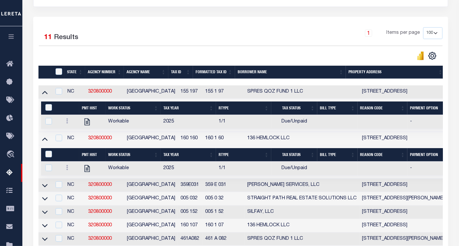
click at [40, 188] on td at bounding box center [44, 185] width 13 height 13
checkbox input "true"
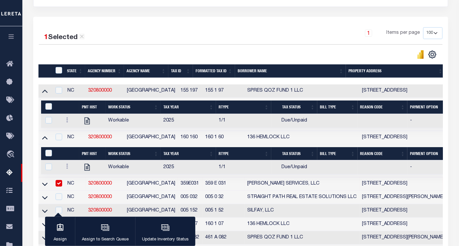
click at [41, 185] on link at bounding box center [45, 183] width 8 height 5
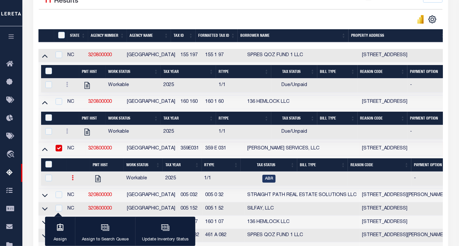
click at [69, 180] on link at bounding box center [72, 178] width 7 height 5
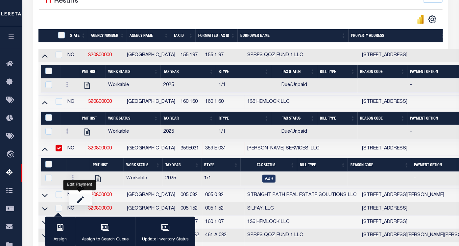
click at [81, 202] on img "" at bounding box center [80, 199] width 7 height 7
checkbox input "true"
select select
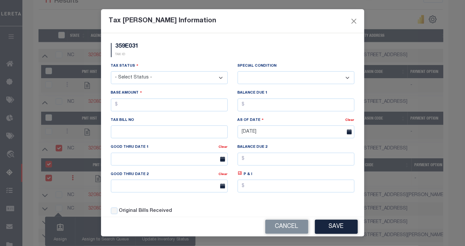
click at [136, 77] on select "- Select Status - Open Due/Unpaid Paid Incomplete No Tax Due Internal Refund Pr…" at bounding box center [169, 77] width 117 height 13
select select "DUE"
click at [111, 72] on select "- Select Status - Open Due/Unpaid Paid Incomplete No Tax Due Internal Refund Pr…" at bounding box center [169, 77] width 117 height 13
click at [290, 78] on select "-- Select Special Condition -- 3RD PARTY TAX LIEN AGENCY TAX LIEN (A.K.A Inside…" at bounding box center [295, 77] width 117 height 13
select select "15"
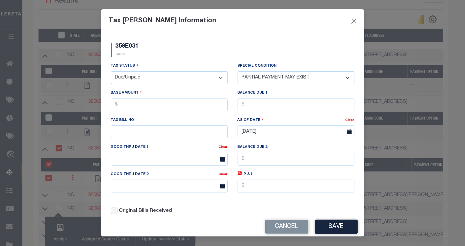
click at [237, 72] on select "-- Select Special Condition -- 3RD PARTY TAX LIEN AGENCY TAX LIEN (A.K.A Inside…" at bounding box center [295, 77] width 117 height 13
click at [182, 106] on input "text" at bounding box center [169, 105] width 117 height 13
type input "$9.00"
click at [254, 108] on input "text" at bounding box center [295, 105] width 117 height 13
type input "$9.00"
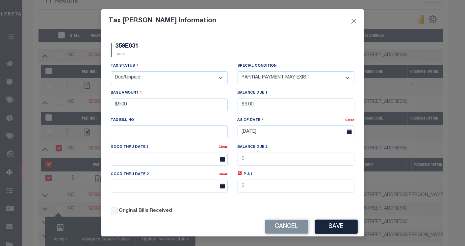
click at [336, 233] on button "Save" at bounding box center [336, 227] width 43 height 14
click at [335, 231] on div "Cancel" at bounding box center [232, 226] width 263 height 19
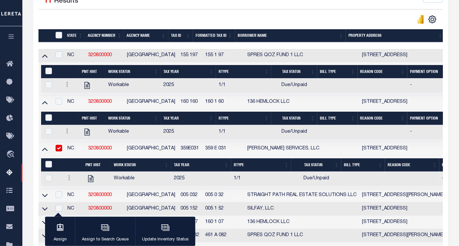
drag, startPoint x: 44, startPoint y: 197, endPoint x: 72, endPoint y: 207, distance: 30.1
click at [44, 197] on icon at bounding box center [45, 195] width 6 height 7
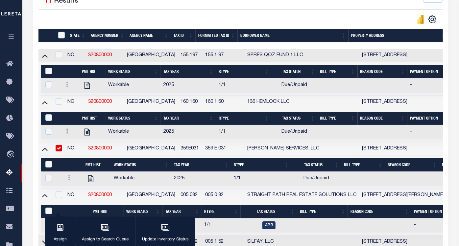
scroll to position [238, 0]
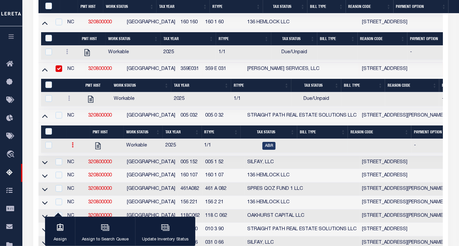
click at [69, 148] on link at bounding box center [72, 145] width 7 height 5
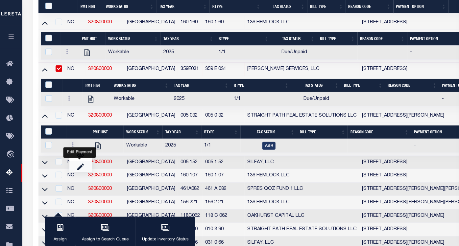
click at [82, 170] on img "" at bounding box center [80, 166] width 7 height 7
checkbox input "true"
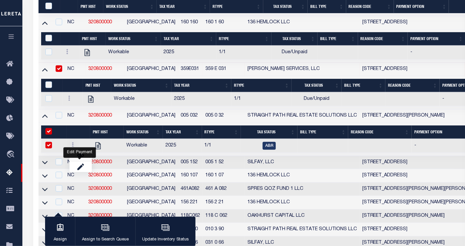
select select
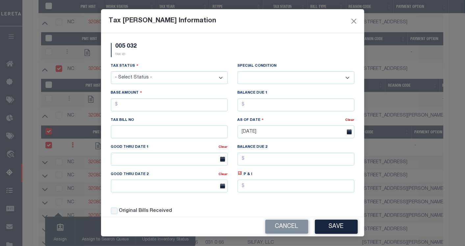
click at [150, 73] on select "- Select Status - Open Due/Unpaid Paid Incomplete No Tax Due Internal Refund Pr…" at bounding box center [169, 77] width 117 height 13
select select "DUE"
click at [111, 72] on select "- Select Status - Open Due/Unpaid Paid Incomplete No Tax Due Internal Refund Pr…" at bounding box center [169, 77] width 117 height 13
click at [274, 76] on select "-- Select Special Condition -- 3RD PARTY TAX LIEN AGENCY TAX LIEN (A.K.A Inside…" at bounding box center [295, 77] width 117 height 13
select select "15"
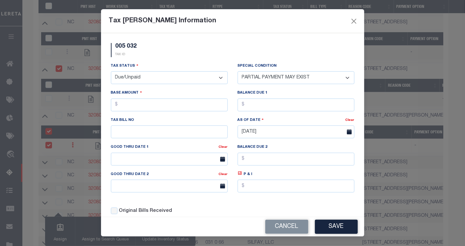
click at [237, 72] on select "-- Select Special Condition -- 3RD PARTY TAX LIEN AGENCY TAX LIEN (A.K.A Inside…" at bounding box center [295, 77] width 117 height 13
click at [169, 106] on input "text" at bounding box center [169, 105] width 117 height 13
type input "$10.00"
click at [257, 108] on input "text" at bounding box center [295, 105] width 117 height 13
type input "$10.00"
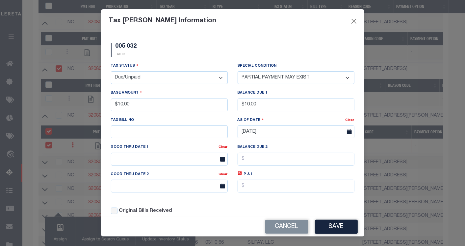
click at [339, 219] on div "Cancel Save" at bounding box center [232, 226] width 263 height 19
click at [342, 226] on button "Save" at bounding box center [336, 227] width 43 height 14
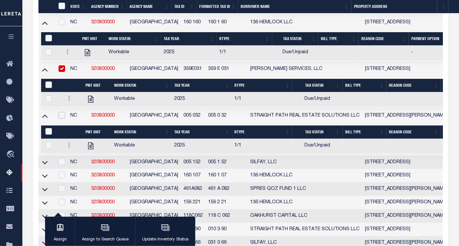
click at [63, 118] on input "checkbox" at bounding box center [62, 115] width 7 height 7
checkbox input "true"
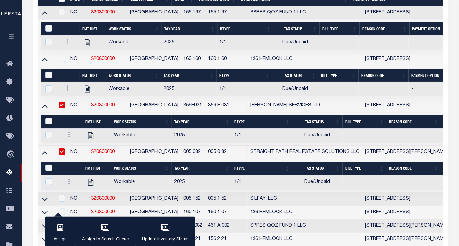
scroll to position [164, 0]
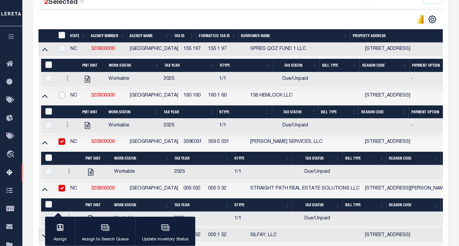
click at [63, 98] on input "checkbox" at bounding box center [62, 95] width 7 height 7
checkbox input "true"
click at [60, 50] on input "checkbox" at bounding box center [62, 48] width 7 height 7
checkbox input "true"
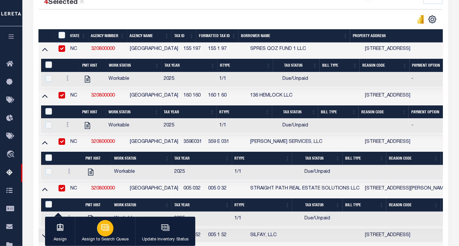
click at [112, 230] on div "button" at bounding box center [105, 228] width 16 height 16
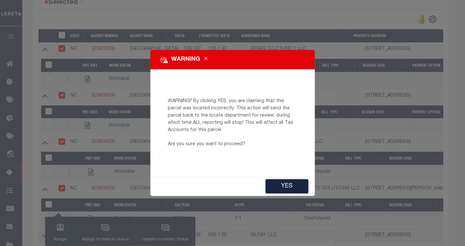
click at [204, 57] on button "Close" at bounding box center [206, 60] width 12 height 8
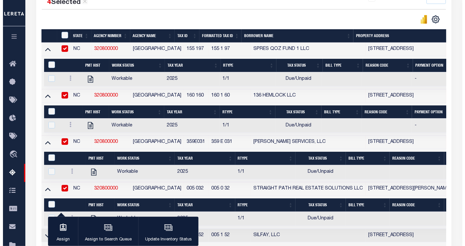
scroll to position [201, 0]
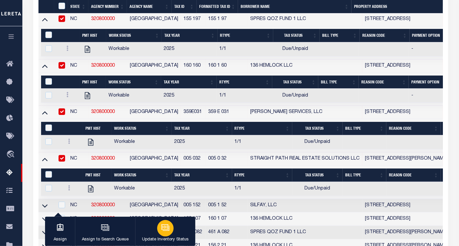
click at [169, 233] on div "button" at bounding box center [165, 228] width 16 height 16
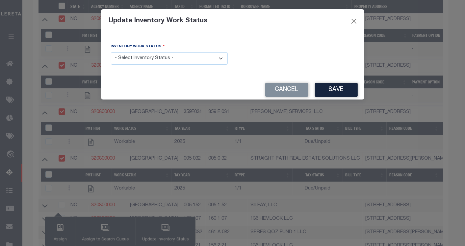
click at [150, 56] on select "- Select Inventory Status - Manual - Exception Pended - Awaiting Search Late Ad…" at bounding box center [169, 58] width 117 height 13
select select "4"
click at [111, 52] on select "- Select Inventory Status - Manual - Exception Pended - Awaiting Search Late Ad…" at bounding box center [169, 58] width 117 height 13
click at [339, 88] on button "Save" at bounding box center [336, 90] width 43 height 14
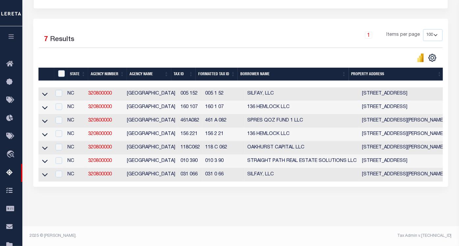
scroll to position [0, 0]
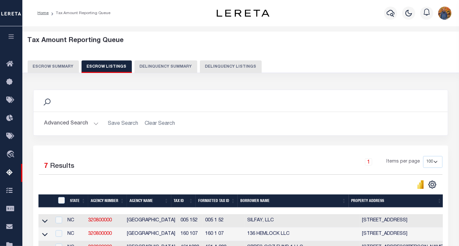
click at [52, 69] on button "Escrow Summary" at bounding box center [53, 66] width 51 height 12
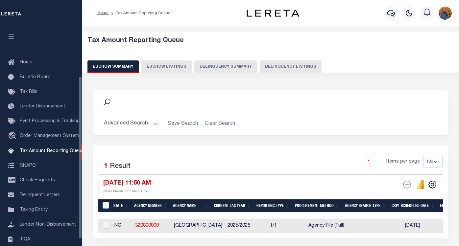
select select "100"
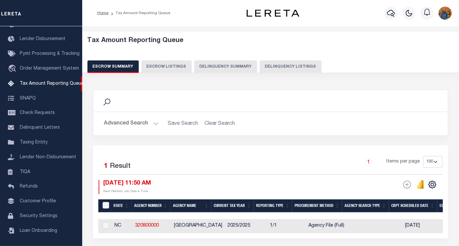
scroll to position [36, 0]
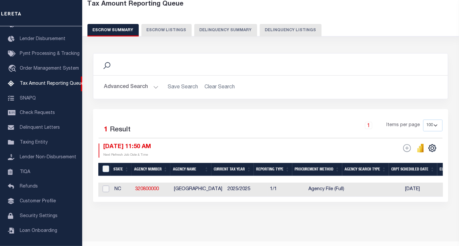
click at [103, 189] on input "checkbox" at bounding box center [106, 189] width 7 height 7
checkbox input "true"
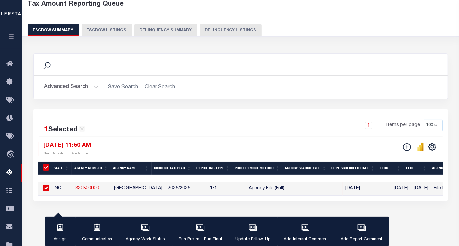
click at [165, 194] on td "2025/2025" at bounding box center [186, 189] width 42 height 14
checkbox input "false"
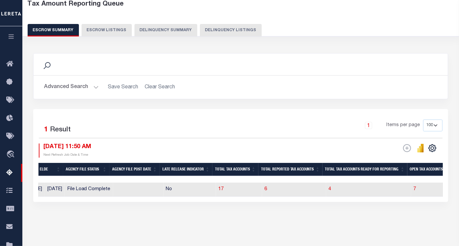
scroll to position [0, 0]
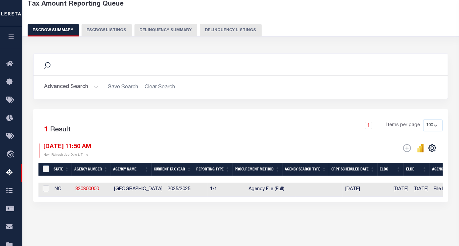
click at [45, 189] on input "checkbox" at bounding box center [46, 189] width 7 height 7
checkbox input "true"
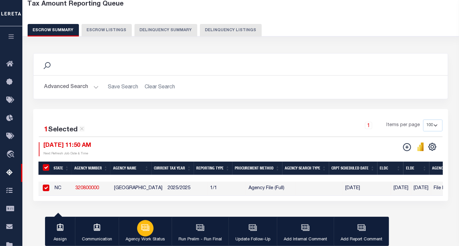
click at [144, 230] on icon "button" at bounding box center [145, 228] width 9 height 9
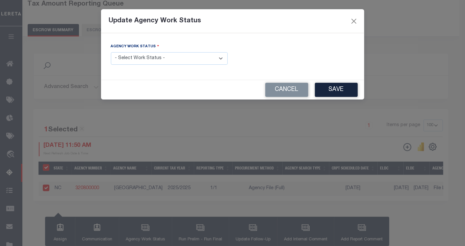
click at [161, 60] on select "- Select Work Status - New In Progress Pending Agency Follow-up Pending QC Read…" at bounding box center [169, 58] width 117 height 13
select select "6"
click at [111, 52] on select "- Select Work Status - New In Progress Pending Agency Follow-up Pending QC Read…" at bounding box center [169, 58] width 117 height 13
click at [334, 88] on button "Save" at bounding box center [336, 90] width 43 height 14
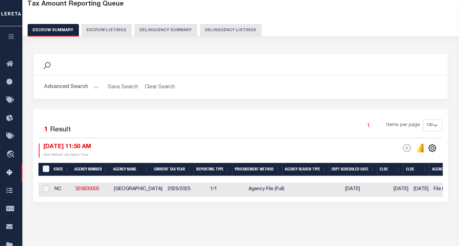
drag, startPoint x: 48, startPoint y: 189, endPoint x: 74, endPoint y: 191, distance: 26.0
click at [48, 189] on input "checkbox" at bounding box center [46, 189] width 7 height 7
checkbox input "true"
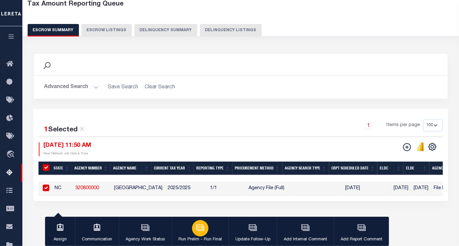
click at [201, 234] on div "button" at bounding box center [200, 228] width 16 height 16
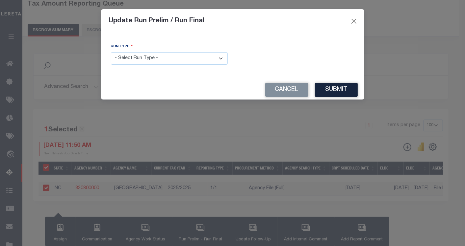
click at [144, 61] on select "- Select Run Type - Prelim Run Final Run" at bounding box center [169, 58] width 117 height 13
select select "F"
click at [111, 52] on select "- Select Run Type - Prelim Run Final Run" at bounding box center [169, 58] width 117 height 13
click at [315, 56] on input "text" at bounding box center [295, 58] width 117 height 13
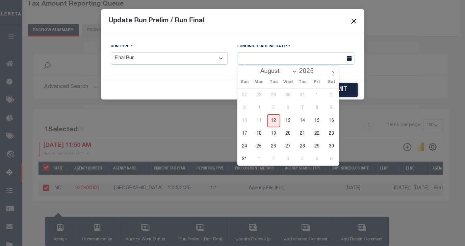
click at [276, 119] on span "12" at bounding box center [273, 120] width 13 height 13
type input "[DATE]"
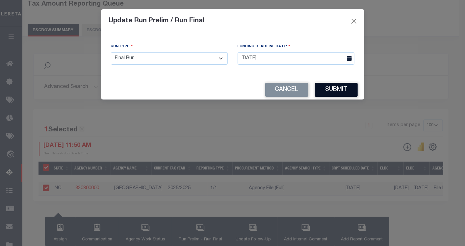
click at [348, 86] on button "Submit" at bounding box center [336, 90] width 43 height 14
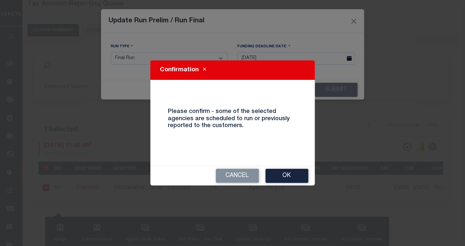
click at [286, 171] on button "Ok" at bounding box center [286, 176] width 43 height 14
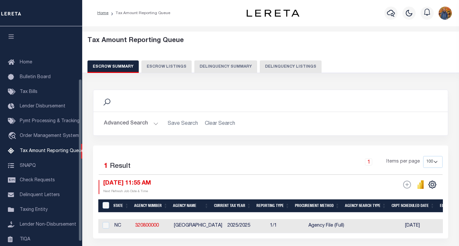
select select "100"
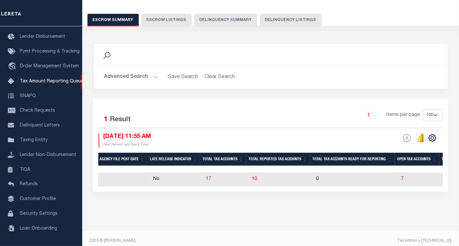
scroll to position [0, 437]
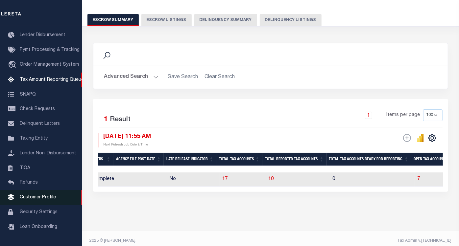
click at [43, 200] on span "Customer Profile" at bounding box center [38, 197] width 36 height 5
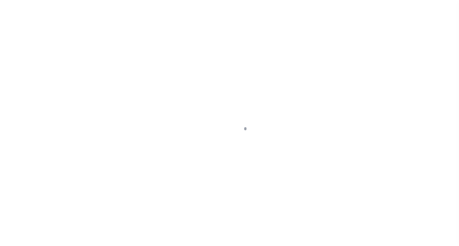
scroll to position [77, 0]
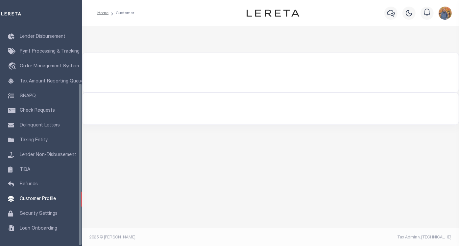
select select "400"
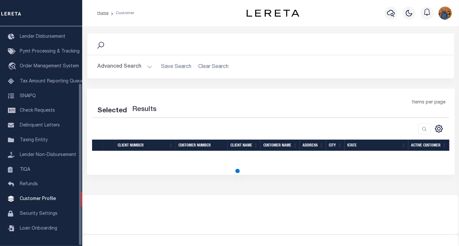
select select "400"
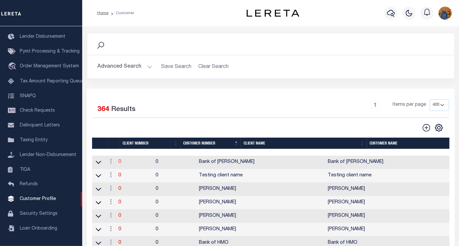
click at [121, 161] on link "0" at bounding box center [120, 162] width 3 height 5
select select
type input "Bank of [PERSON_NAME]"
type input "0"
type input "Bank of [PERSON_NAME]"
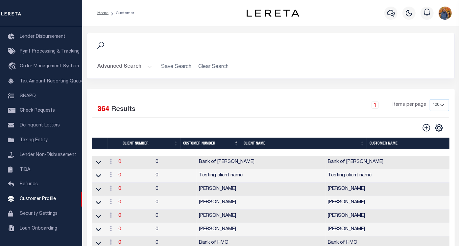
select select "Mixed Portfolio"
checkbox input "true"
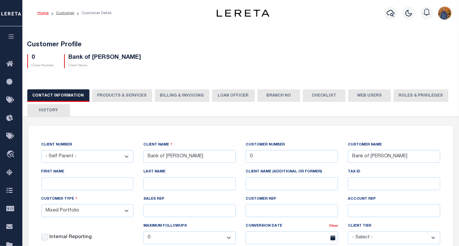
click at [359, 90] on button "Web Users" at bounding box center [369, 95] width 43 height 12
select select "100"
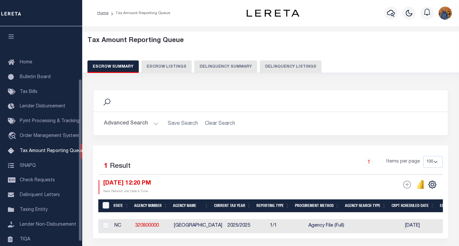
select select "100"
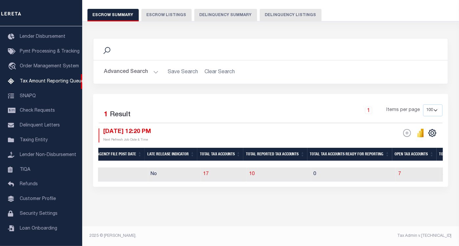
scroll to position [0, 272]
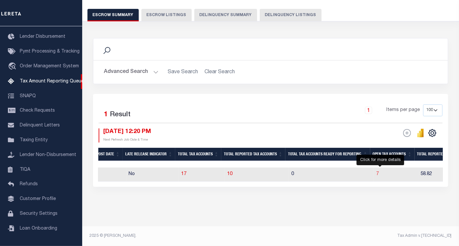
click at [379, 172] on span "7" at bounding box center [377, 174] width 3 height 5
select select "100"
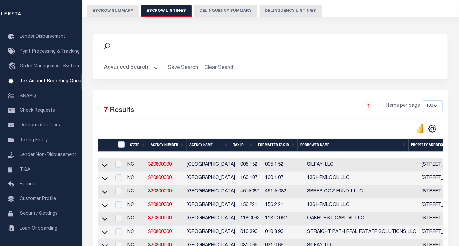
click at [99, 167] on td at bounding box center [104, 164] width 13 height 13
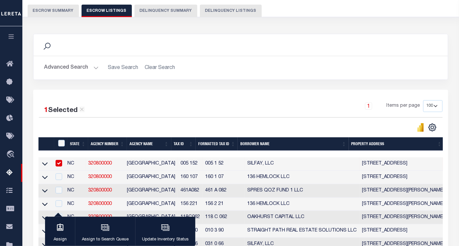
click at [65, 162] on td at bounding box center [57, 163] width 13 height 13
checkbox input "false"
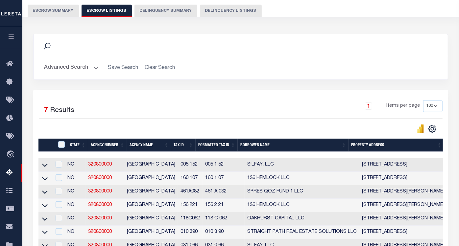
click at [48, 167] on link at bounding box center [45, 164] width 8 height 5
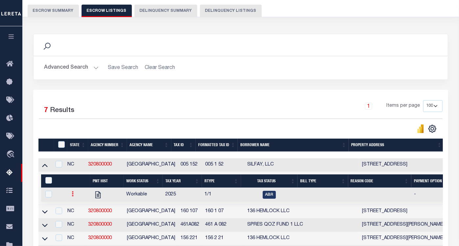
click at [72, 195] on icon at bounding box center [73, 193] width 2 height 5
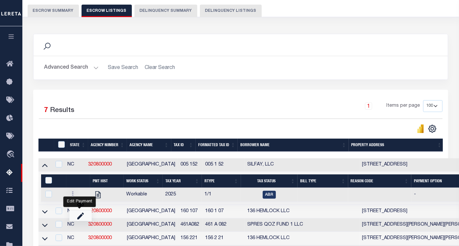
click at [80, 219] on img "" at bounding box center [80, 215] width 7 height 7
checkbox input "true"
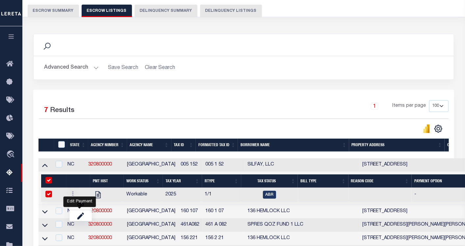
select select
type input "[DATE]"
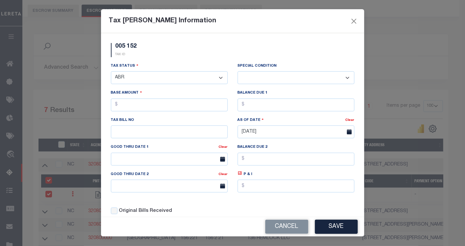
click at [151, 76] on select "- Select Status - Open Due/Unpaid Paid Incomplete No Tax Due Internal Refund Pr…" at bounding box center [169, 77] width 117 height 13
select select "DUE"
click at [111, 72] on select "- Select Status - Open Due/Unpaid Paid Incomplete No Tax Due Internal Refund Pr…" at bounding box center [169, 77] width 117 height 13
click at [272, 72] on select "-- Select Special Condition -- 3RD PARTY TAX LIEN AGENCY TAX LIEN (A.K.A Inside…" at bounding box center [295, 77] width 117 height 13
select select "17"
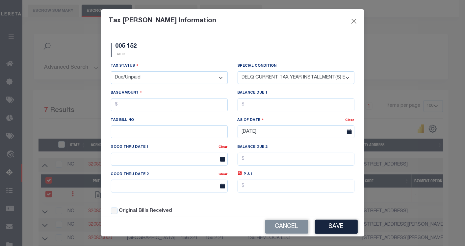
click at [237, 72] on select "-- Select Special Condition -- 3RD PARTY TAX LIEN AGENCY TAX LIEN (A.K.A Inside…" at bounding box center [295, 77] width 117 height 13
click at [159, 104] on input "text" at bounding box center [169, 105] width 117 height 13
type input "$12.00"
click at [258, 107] on input "text" at bounding box center [295, 105] width 117 height 13
type input "$12.00"
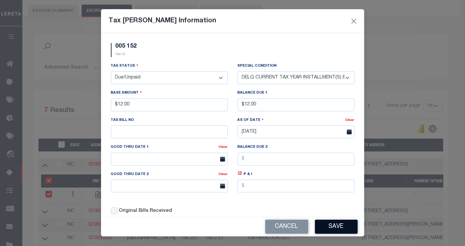
click at [334, 225] on button "Save" at bounding box center [336, 227] width 43 height 14
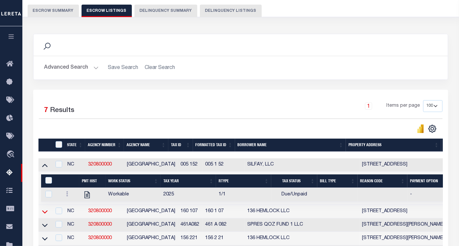
click at [46, 212] on icon at bounding box center [45, 211] width 6 height 3
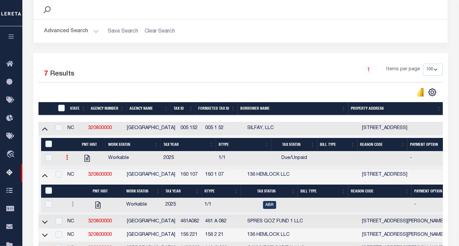
click at [66, 157] on icon at bounding box center [67, 157] width 2 height 5
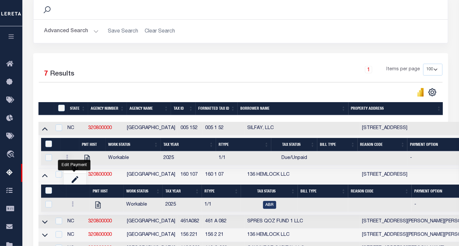
click at [70, 183] on link "" at bounding box center [75, 179] width 22 height 11
checkbox input "true"
select select "DUE"
select select "17"
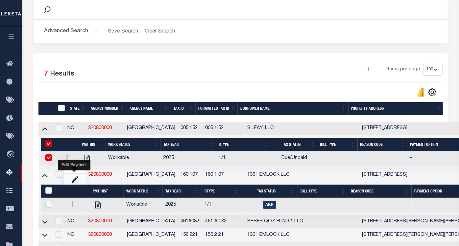
type input "$12.00"
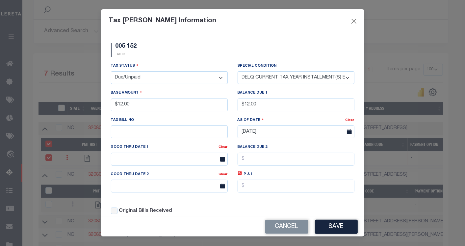
click at [260, 76] on select "-- Select Special Condition -- 3RD PARTY TAX LIEN AGENCY TAX LIEN (A.K.A Inside…" at bounding box center [295, 77] width 117 height 13
click at [237, 72] on select "-- Select Special Condition -- 3RD PARTY TAX LIEN AGENCY TAX LIEN (A.K.A Inside…" at bounding box center [295, 77] width 117 height 13
click at [326, 225] on button "Save" at bounding box center [336, 227] width 43 height 14
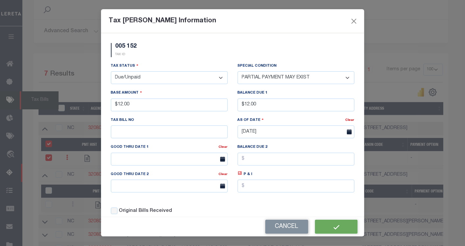
select select "17"
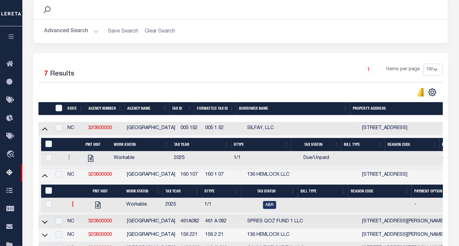
click at [72, 205] on icon at bounding box center [73, 204] width 2 height 5
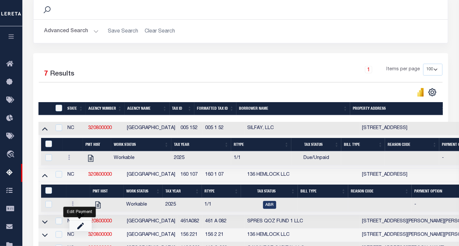
click at [83, 228] on link "" at bounding box center [80, 226] width 22 height 11
checkbox input "true"
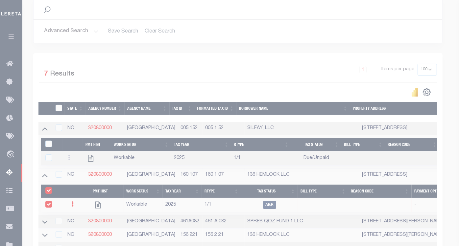
select select "ABR"
select select
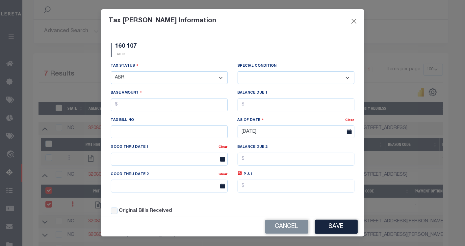
click at [152, 78] on select "- Select Status - Open Due/Unpaid Paid Incomplete No Tax Due Internal Refund Pr…" at bounding box center [169, 77] width 117 height 13
select select "DUE"
click at [111, 72] on select "- Select Status - Open Due/Unpaid Paid Incomplete No Tax Due Internal Refund Pr…" at bounding box center [169, 77] width 117 height 13
click at [274, 81] on select "-- Select Special Condition -- 3RD PARTY TAX LIEN AGENCY TAX LIEN (A.K.A Inside…" at bounding box center [295, 77] width 117 height 13
select select "15"
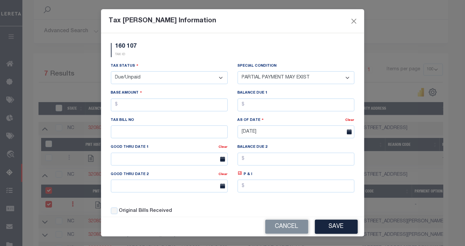
click at [237, 72] on select "-- Select Special Condition -- 3RD PARTY TAX LIEN AGENCY TAX LIEN (A.K.A Inside…" at bounding box center [295, 77] width 117 height 13
click at [174, 107] on input "text" at bounding box center [169, 105] width 117 height 13
type input "$14.00"
click at [270, 105] on input "text" at bounding box center [295, 105] width 117 height 13
type input "$14.00"
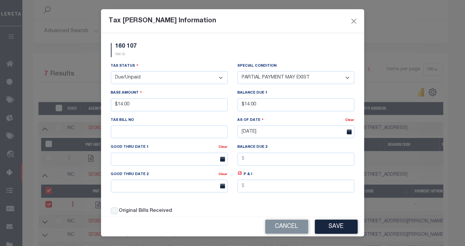
click at [335, 222] on button "Save" at bounding box center [336, 227] width 43 height 14
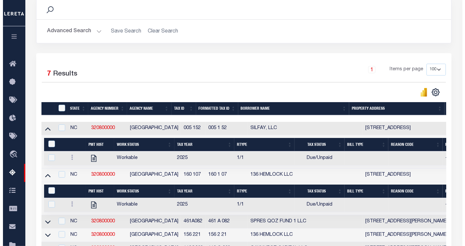
scroll to position [129, 0]
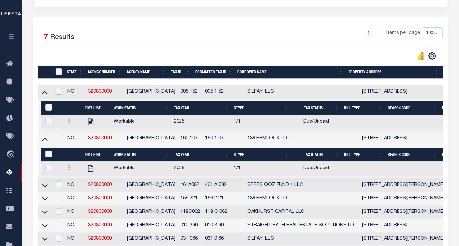
click at [59, 90] on input "checkbox" at bounding box center [59, 91] width 7 height 7
checkbox input "true"
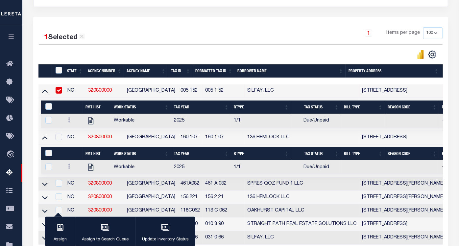
drag, startPoint x: 61, startPoint y: 135, endPoint x: 102, endPoint y: 175, distance: 56.5
click at [61, 136] on input "checkbox" at bounding box center [59, 137] width 7 height 7
checkbox input "true"
click at [159, 232] on div "button" at bounding box center [165, 228] width 16 height 16
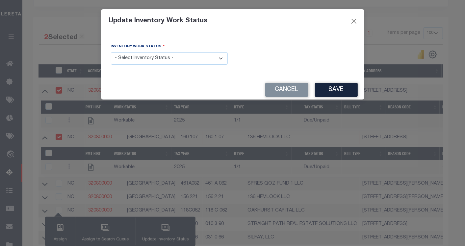
click at [152, 59] on select "- Select Inventory Status - Manual - Exception Pended - Awaiting Search Late Ad…" at bounding box center [169, 58] width 117 height 13
select select "4"
click at [111, 52] on select "- Select Inventory Status - Manual - Exception Pended - Awaiting Search Late Ad…" at bounding box center [169, 58] width 117 height 13
click at [339, 86] on button "Save" at bounding box center [336, 90] width 43 height 14
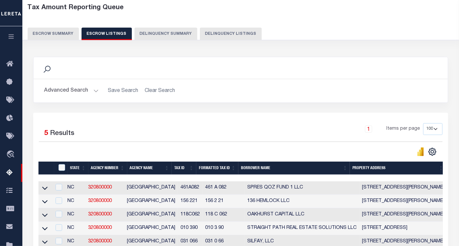
scroll to position [0, 0]
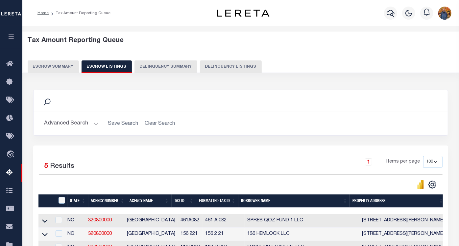
drag, startPoint x: 56, startPoint y: 65, endPoint x: 46, endPoint y: 43, distance: 24.3
click at [56, 64] on button "Escrow Summary" at bounding box center [53, 66] width 51 height 12
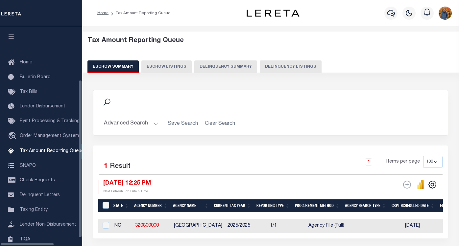
select select "100"
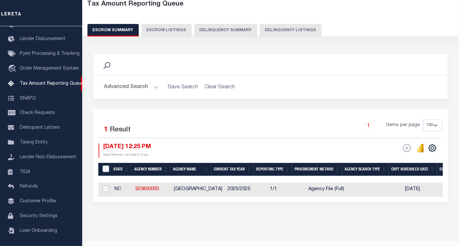
click at [107, 187] on input "checkbox" at bounding box center [106, 189] width 7 height 7
checkbox input "true"
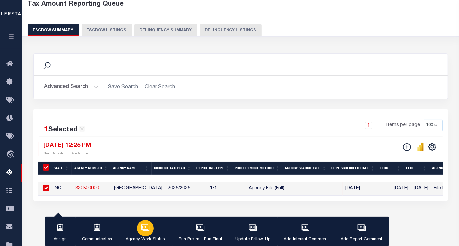
click at [152, 223] on button "Agency Work Status" at bounding box center [145, 232] width 53 height 30
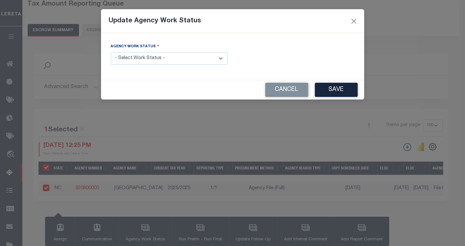
click at [181, 61] on select "- Select Work Status - New In Progress Pending Agency Follow-up Pending QC Read…" at bounding box center [169, 58] width 117 height 13
select select "6"
click at [111, 52] on select "- Select Work Status - New In Progress Pending Agency Follow-up Pending QC Read…" at bounding box center [169, 58] width 117 height 13
click at [325, 86] on button "Save" at bounding box center [336, 90] width 43 height 14
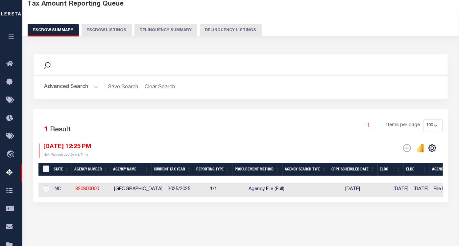
drag, startPoint x: 48, startPoint y: 188, endPoint x: 54, endPoint y: 192, distance: 7.8
click at [48, 188] on input "checkbox" at bounding box center [46, 189] width 7 height 7
checkbox input "true"
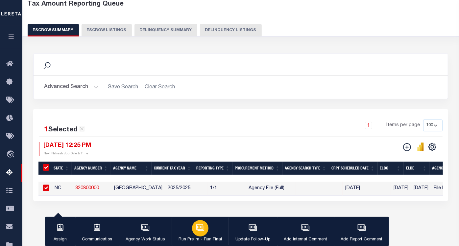
click at [202, 234] on div "button" at bounding box center [200, 228] width 16 height 16
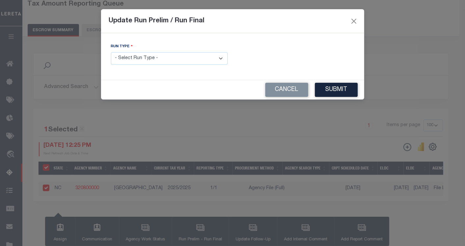
click at [181, 58] on select "- Select Run Type - Prelim Run Final Run" at bounding box center [169, 58] width 117 height 13
select select "F"
click at [111, 52] on select "- Select Run Type - Prelim Run Final Run" at bounding box center [169, 58] width 117 height 13
click at [298, 56] on input "text" at bounding box center [295, 58] width 117 height 13
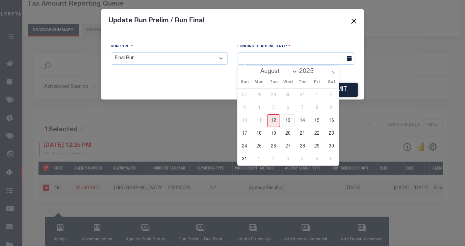
click at [289, 121] on span "13" at bounding box center [287, 120] width 13 height 13
type input "08/13/2025"
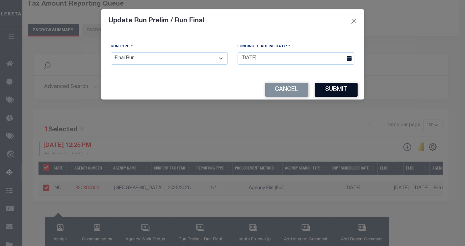
click at [347, 88] on button "Submit" at bounding box center [336, 90] width 43 height 14
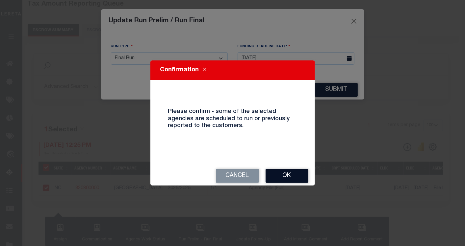
click at [292, 177] on button "Ok" at bounding box center [286, 176] width 43 height 14
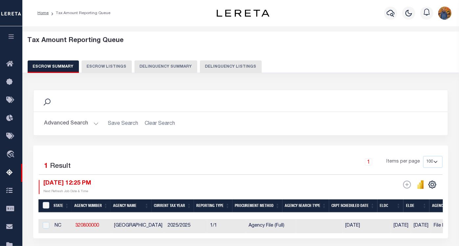
click at [61, 67] on button "Escrow Summary" at bounding box center [53, 66] width 51 height 12
click at [74, 126] on button "Advanced Search" at bounding box center [71, 123] width 55 height 13
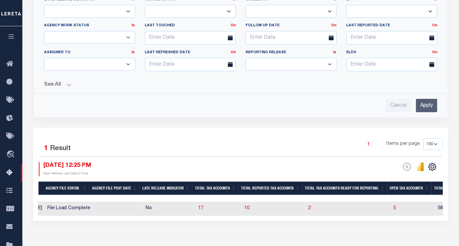
scroll to position [0, 458]
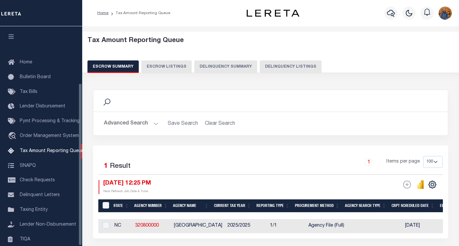
select select "100"
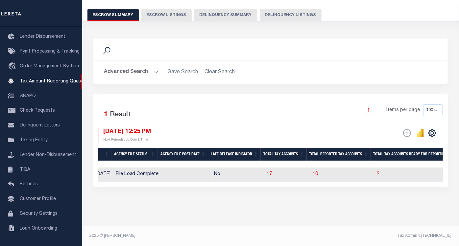
click at [379, 170] on td "2" at bounding box center [416, 175] width 85 height 14
checkbox input "true"
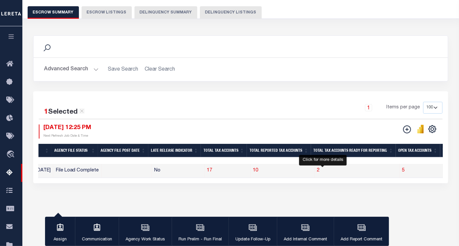
click at [320, 168] on span "2" at bounding box center [318, 170] width 3 height 5
select select "100"
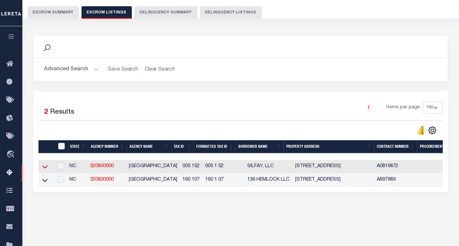
click at [45, 166] on icon at bounding box center [45, 166] width 6 height 7
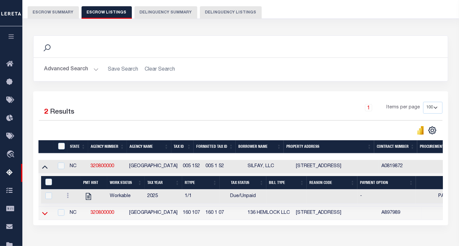
click at [44, 214] on icon at bounding box center [45, 213] width 6 height 7
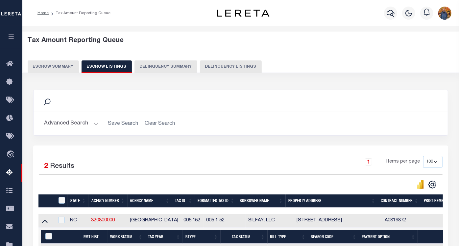
click at [40, 67] on button "Escrow Summary" at bounding box center [53, 66] width 51 height 12
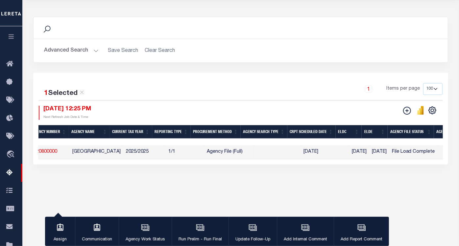
scroll to position [0, 25]
